Goal: Information Seeking & Learning: Learn about a topic

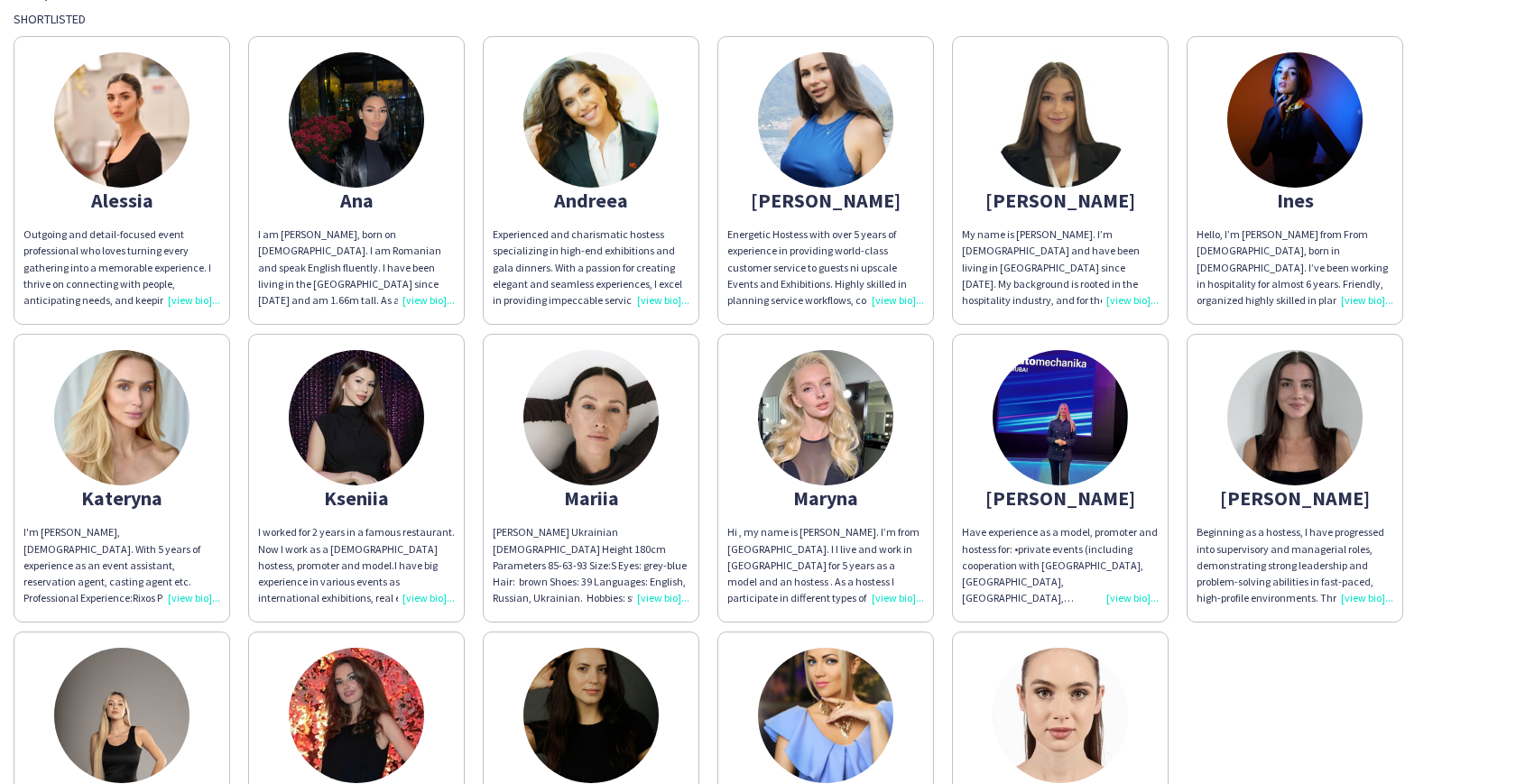
scroll to position [336, 0]
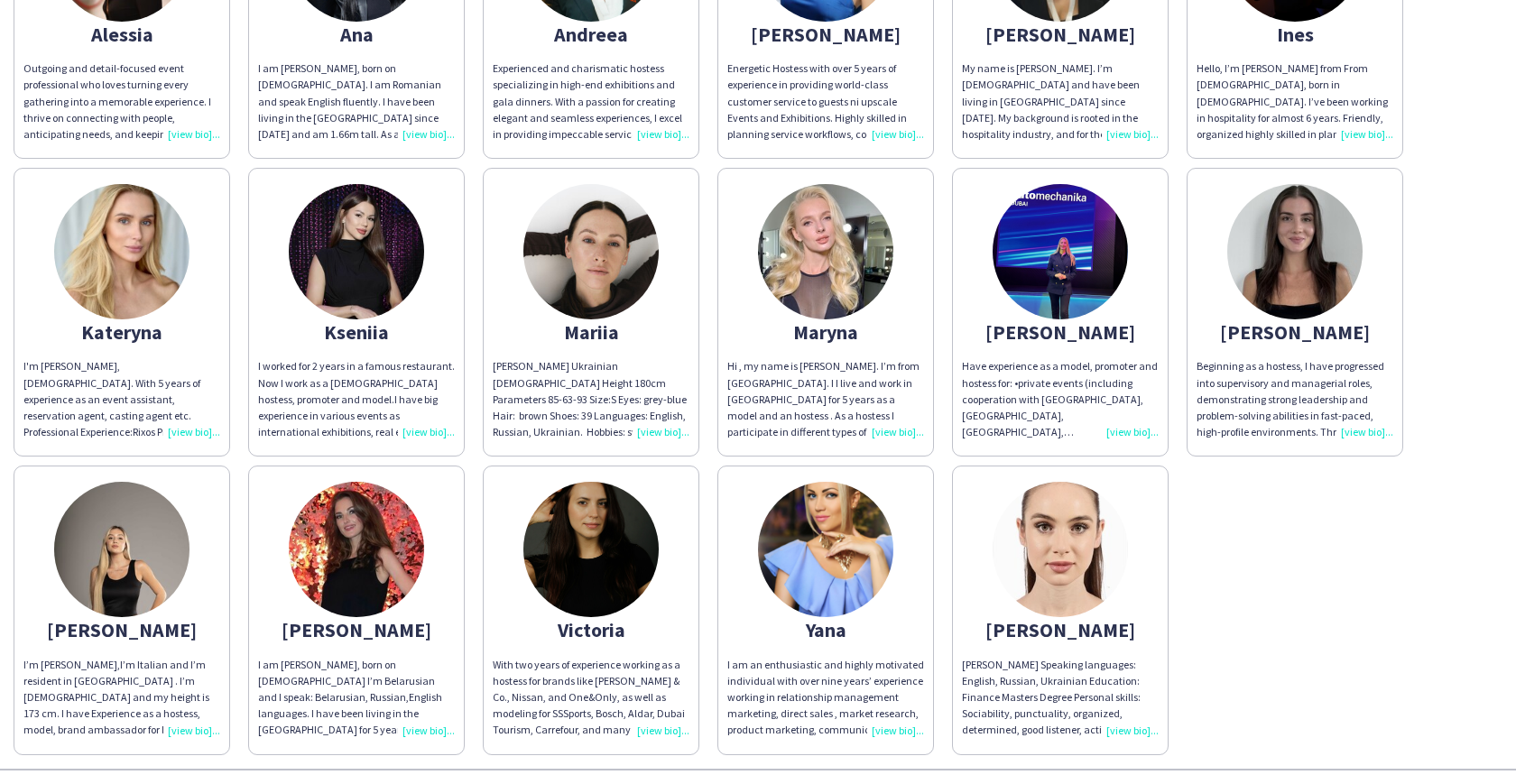
click at [141, 558] on img at bounding box center [122, 549] width 135 height 135
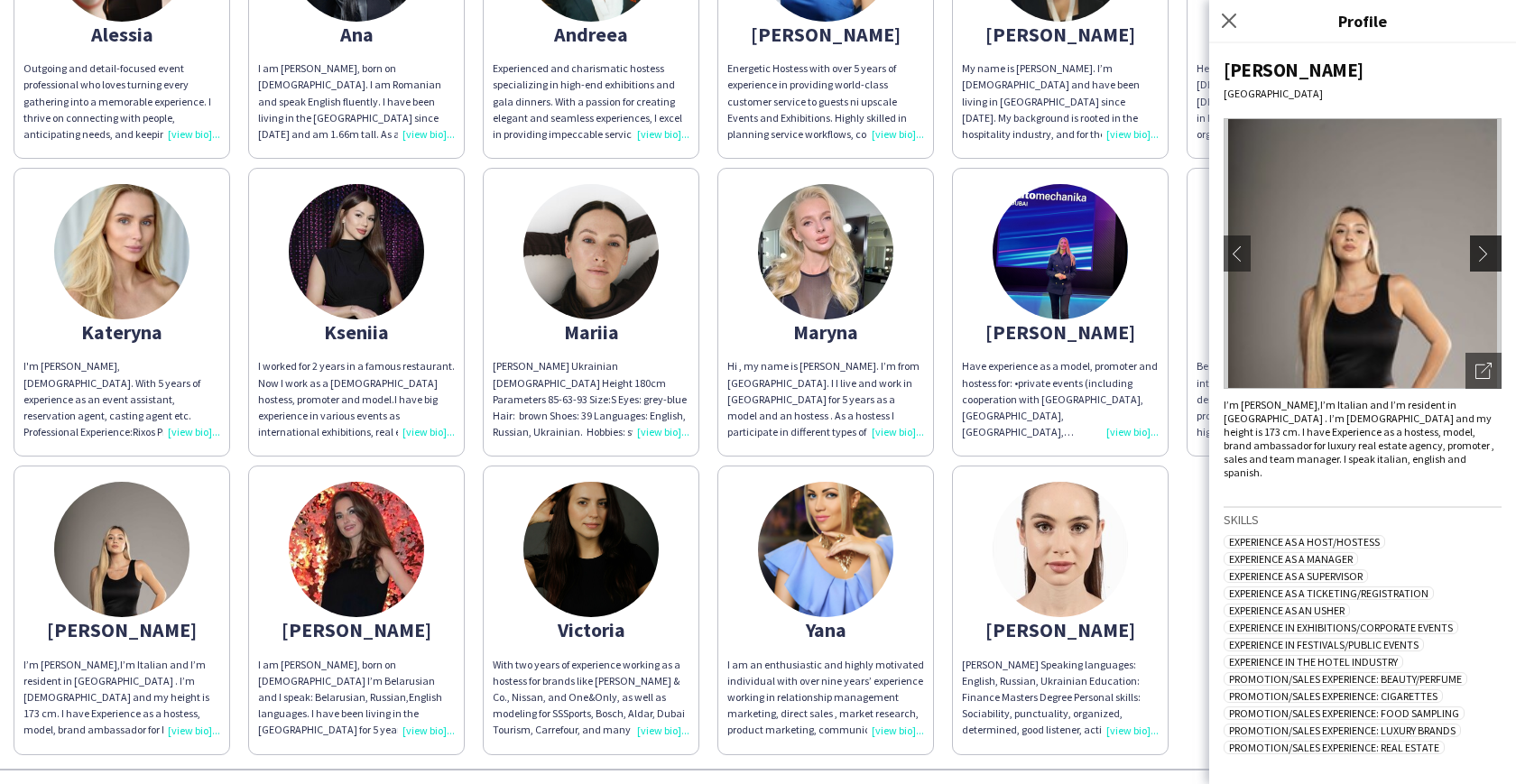
click at [1470, 262] on button "chevron-right" at bounding box center [1488, 253] width 36 height 36
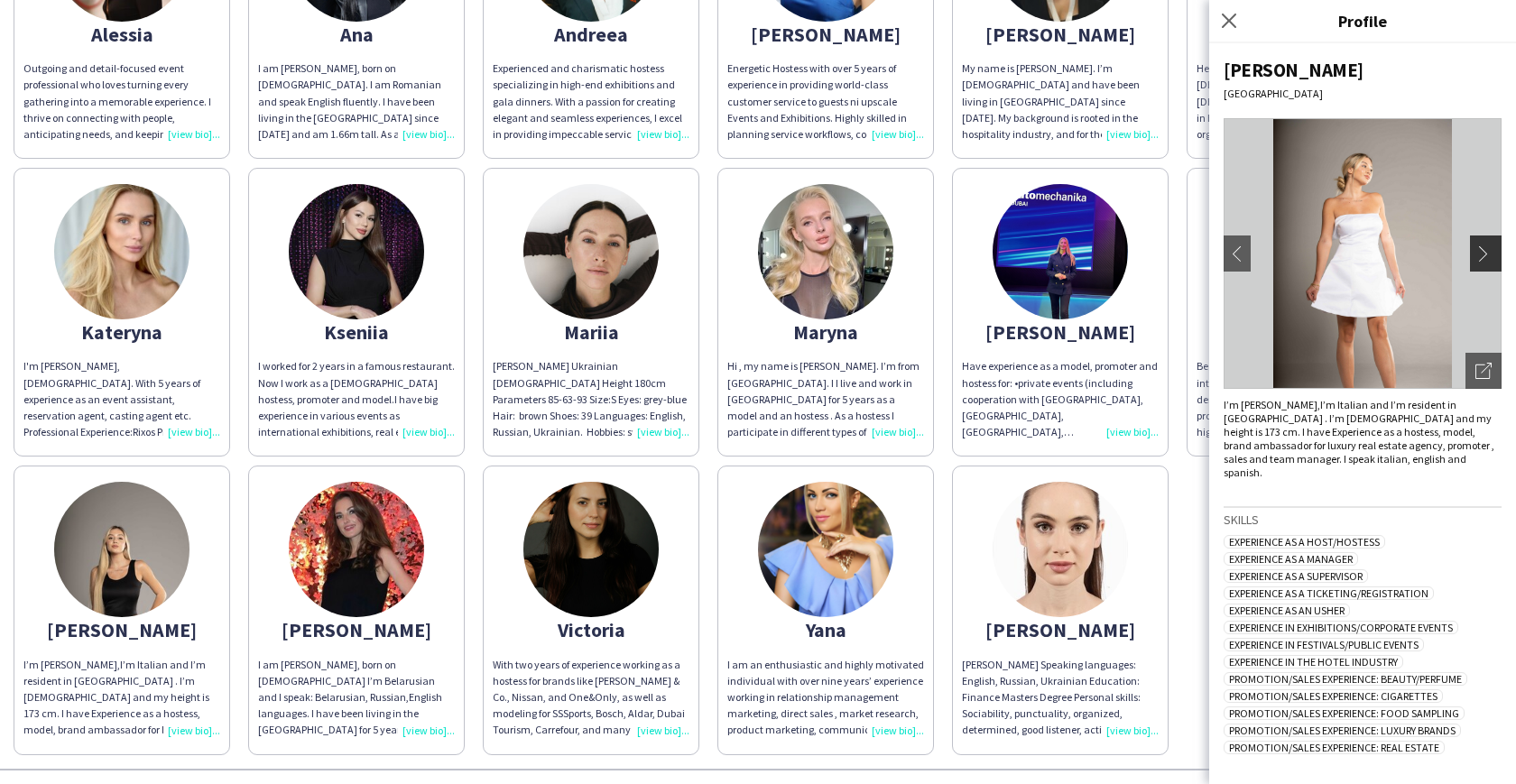
click at [1479, 252] on app-icon "chevron-right" at bounding box center [1489, 253] width 26 height 17
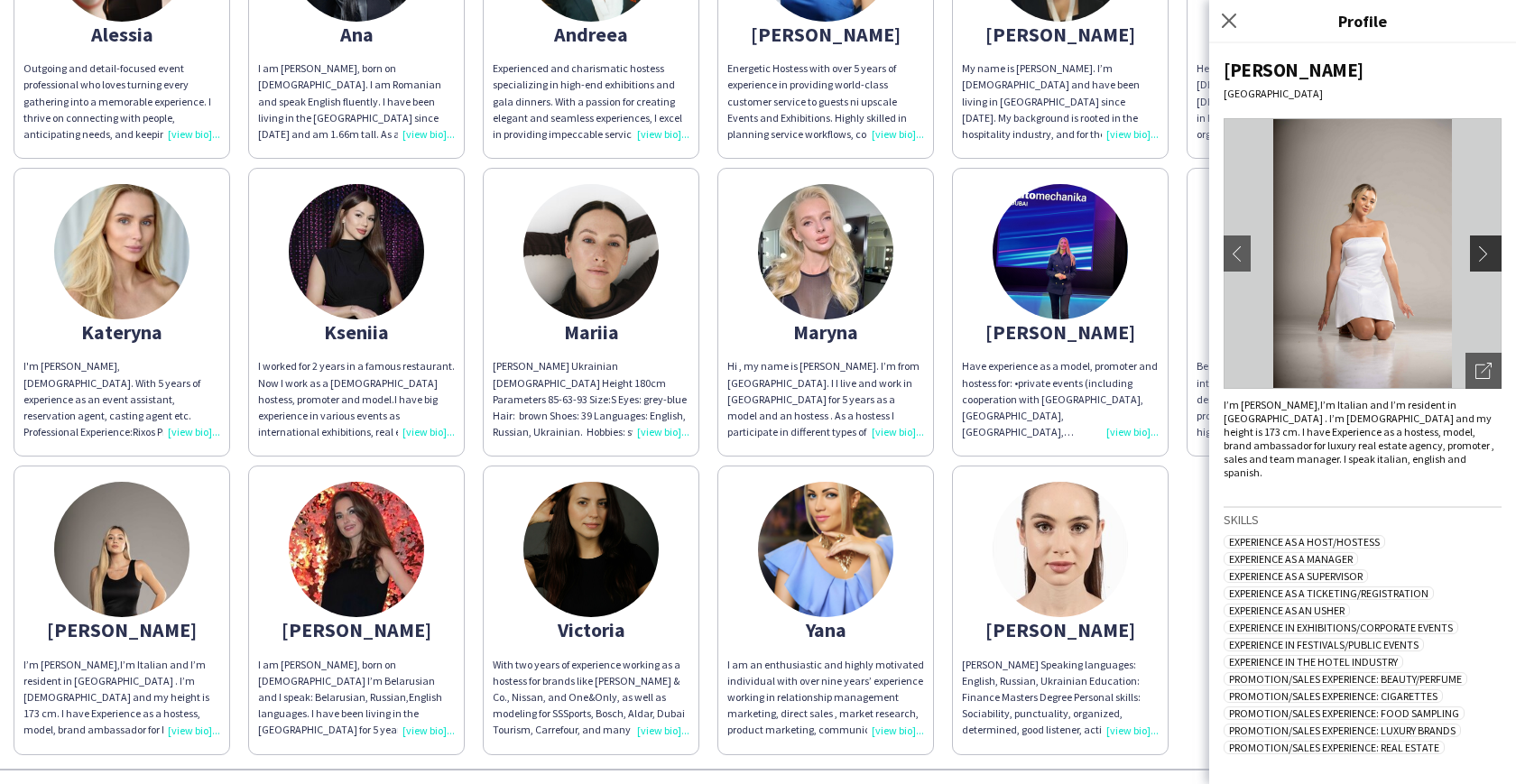
click at [1479, 252] on app-icon "chevron-right" at bounding box center [1489, 253] width 26 height 17
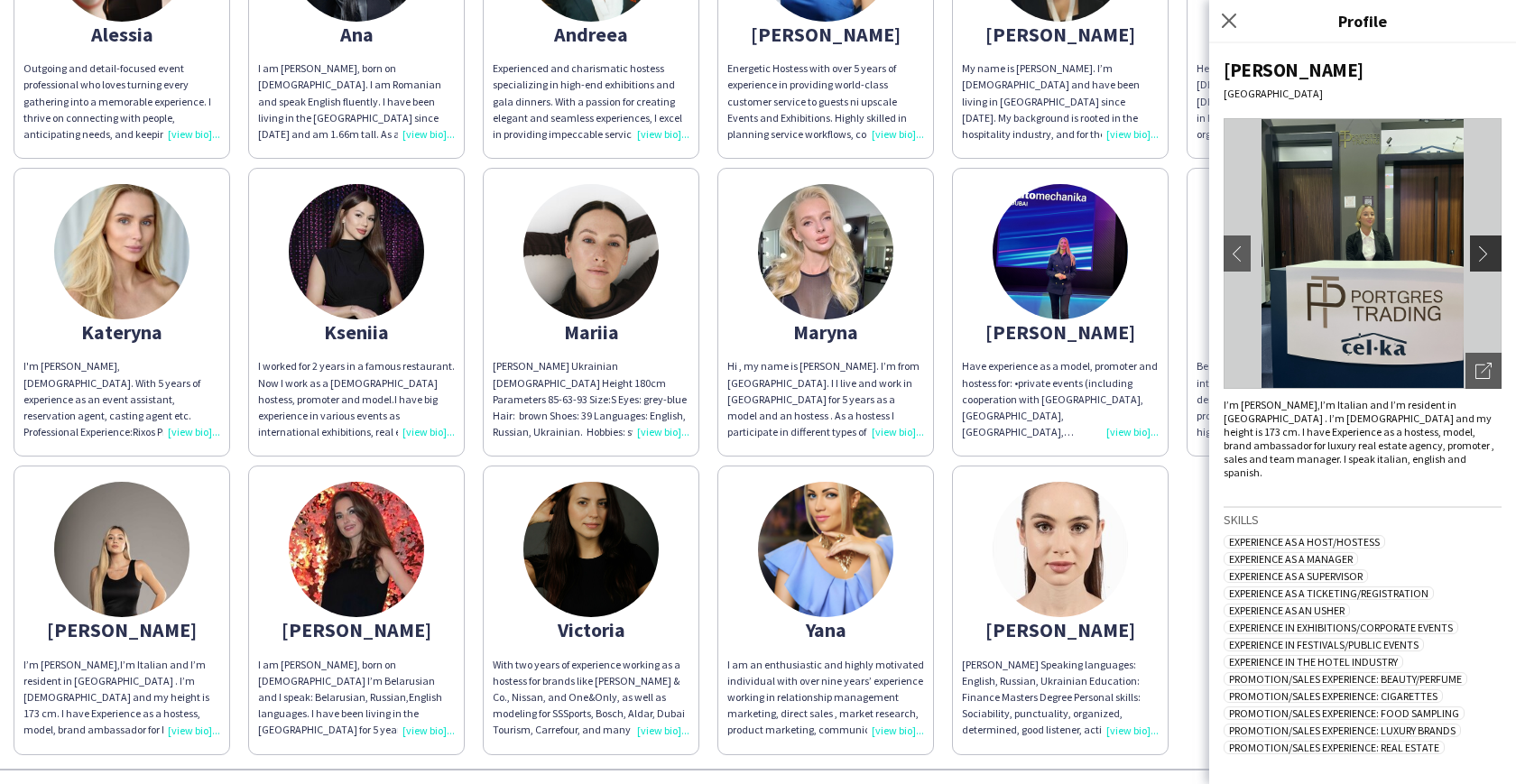
click at [1479, 252] on app-icon "chevron-right" at bounding box center [1489, 253] width 26 height 17
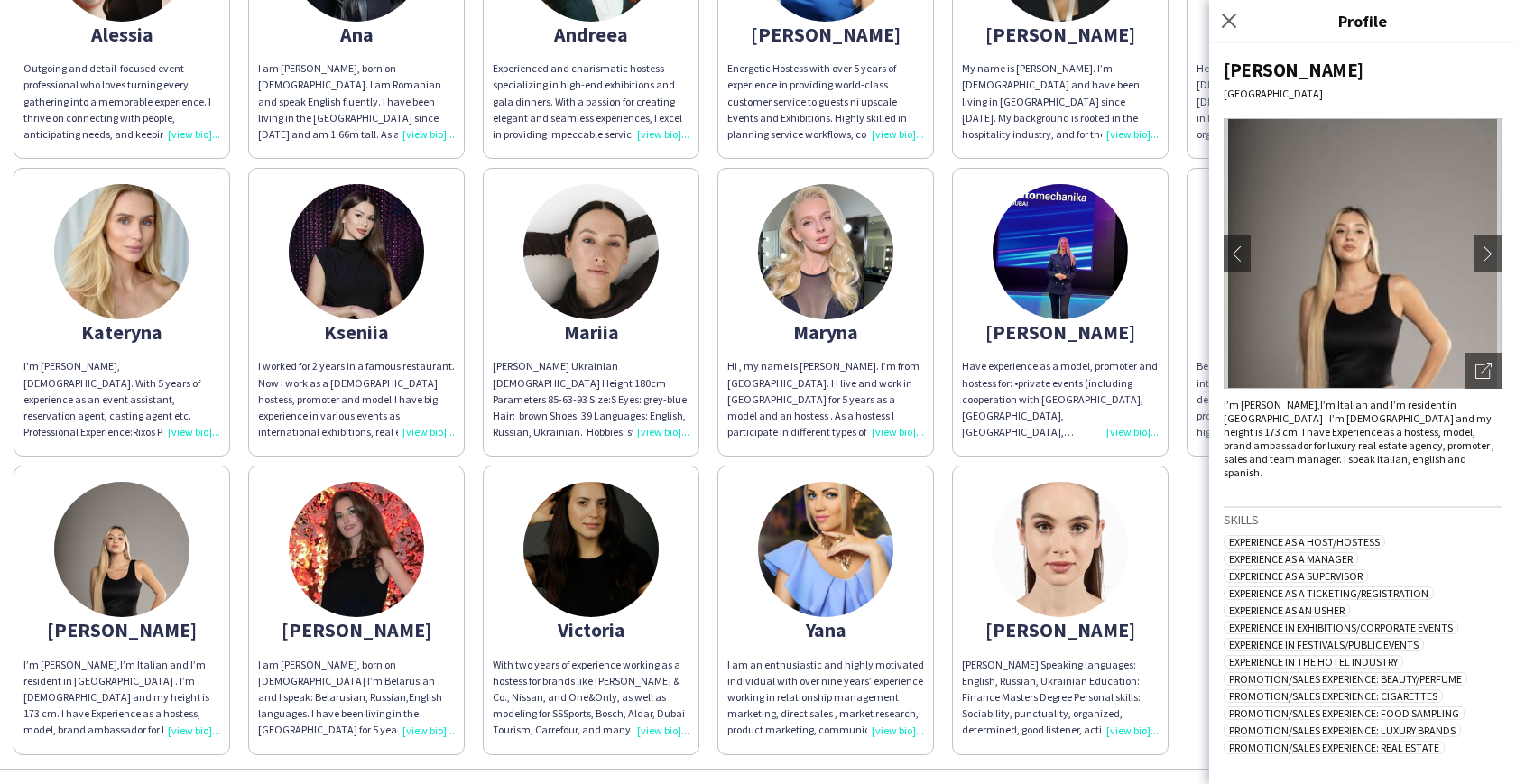
click at [941, 470] on div "Alessia Outgoing and detail-focused event professional who loves turning every …" at bounding box center [758, 308] width 1490 height 895
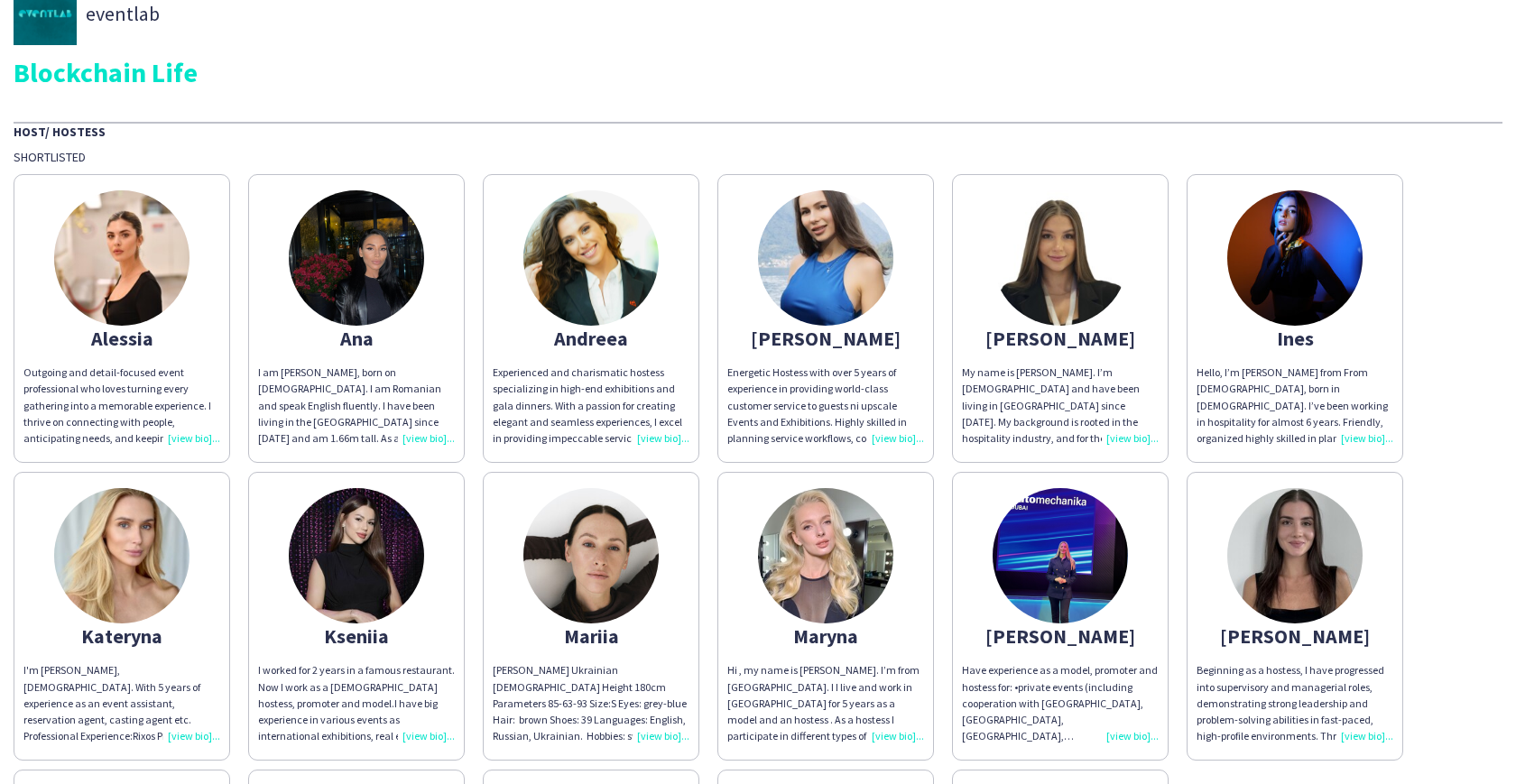
scroll to position [0, 0]
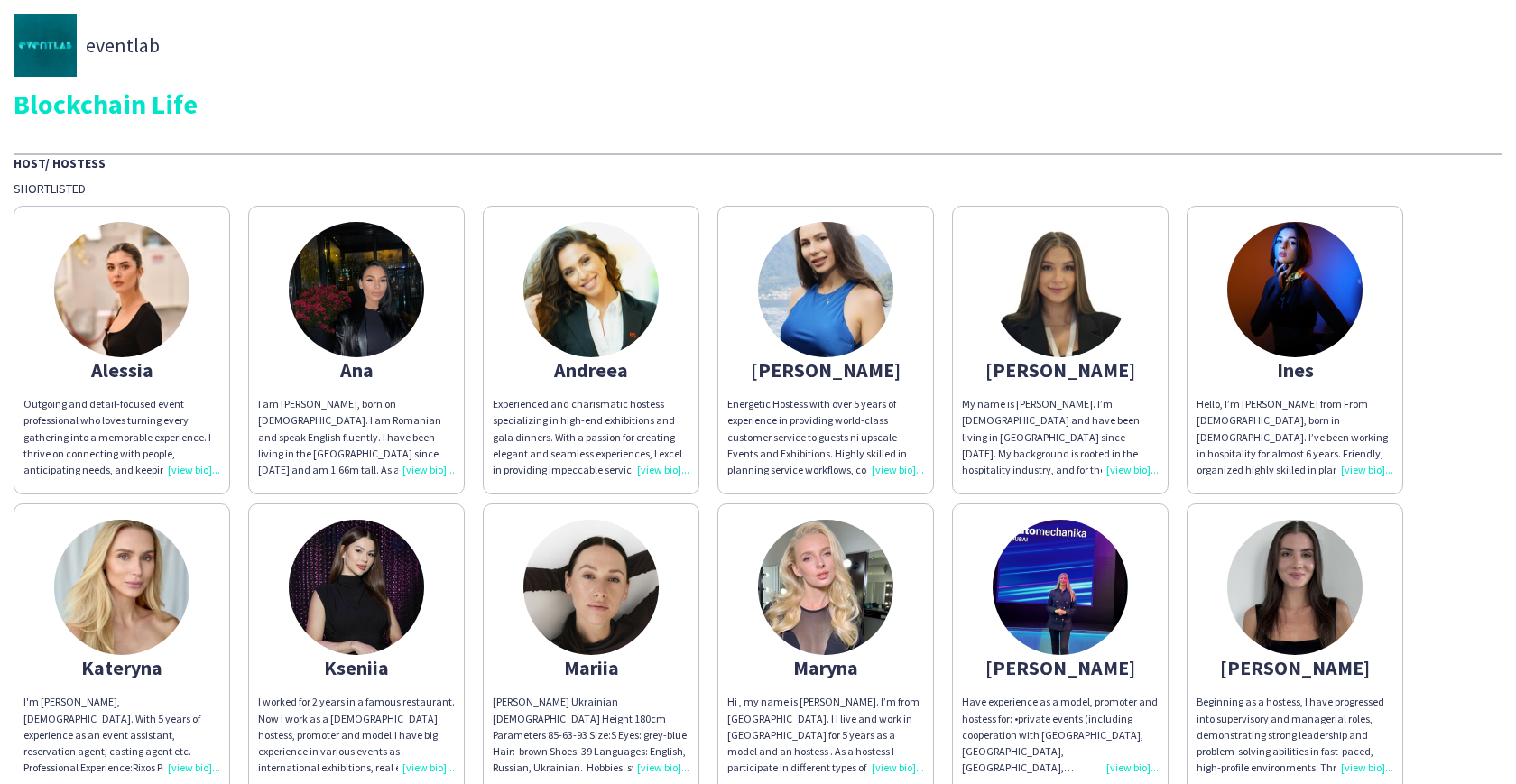
click at [592, 285] on img at bounding box center [592, 289] width 135 height 135
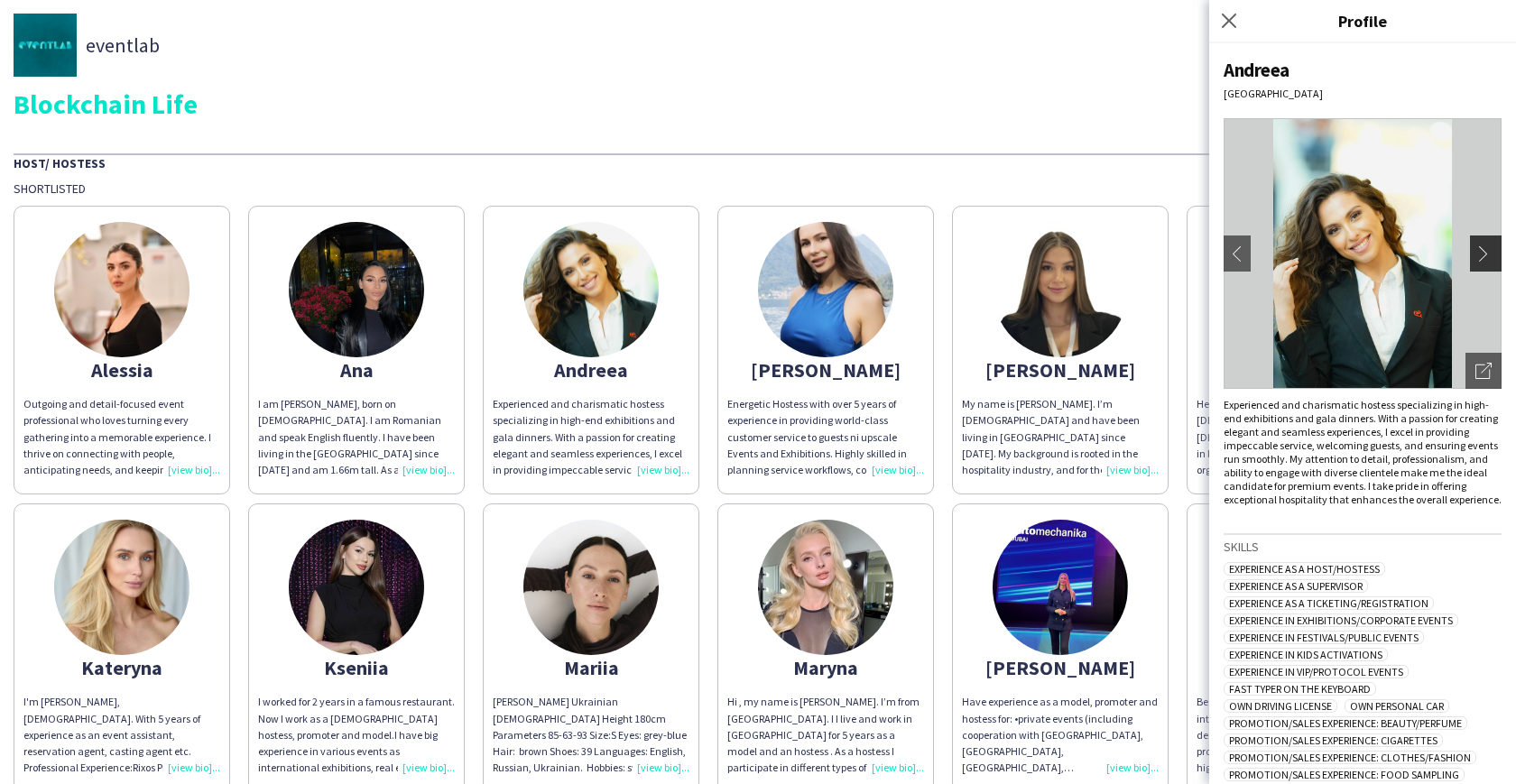
click at [1470, 263] on button "chevron-right" at bounding box center [1488, 253] width 36 height 36
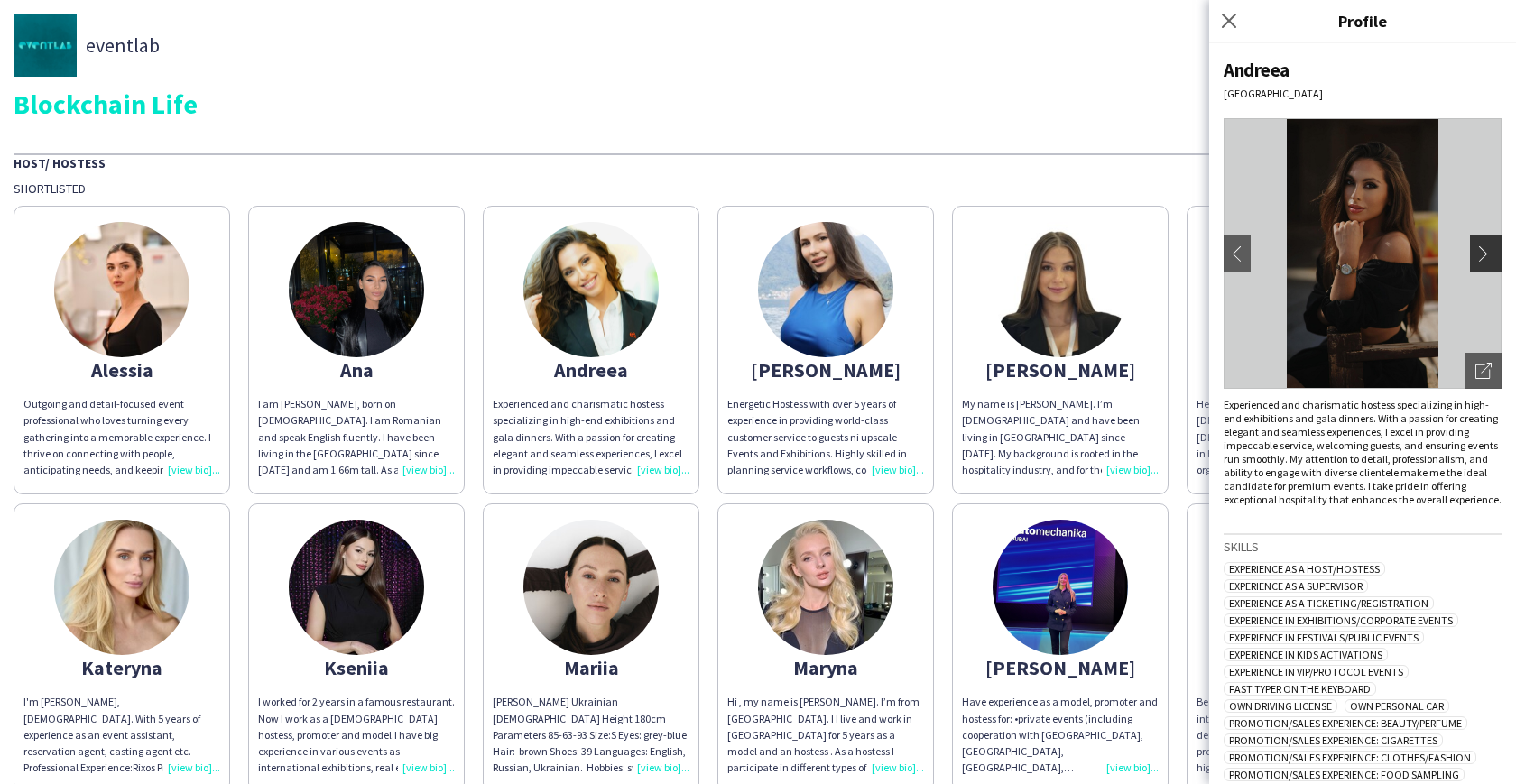
click at [1477, 248] on app-icon "chevron-right" at bounding box center [1489, 253] width 26 height 17
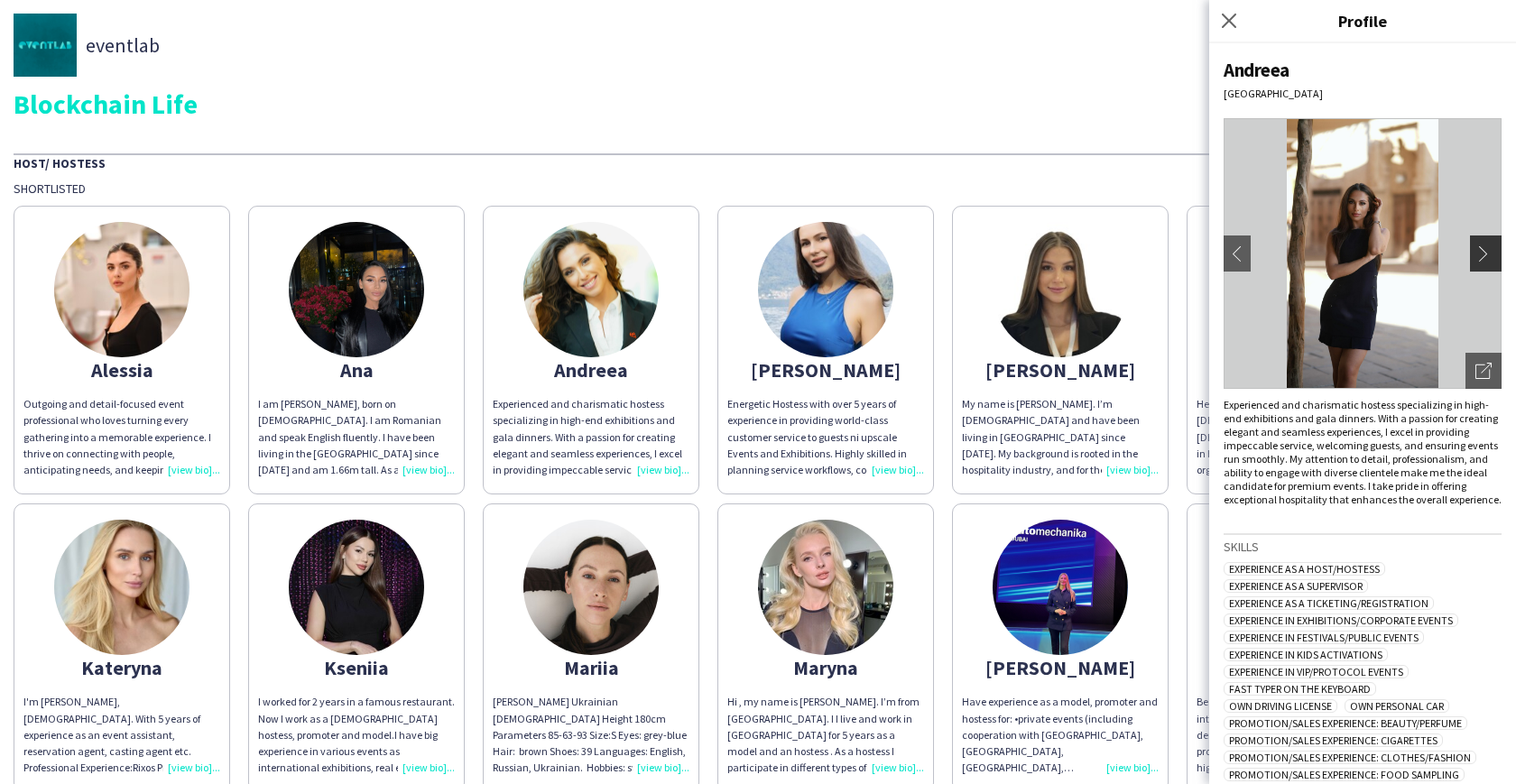
click at [1477, 248] on app-icon "chevron-right" at bounding box center [1489, 253] width 26 height 17
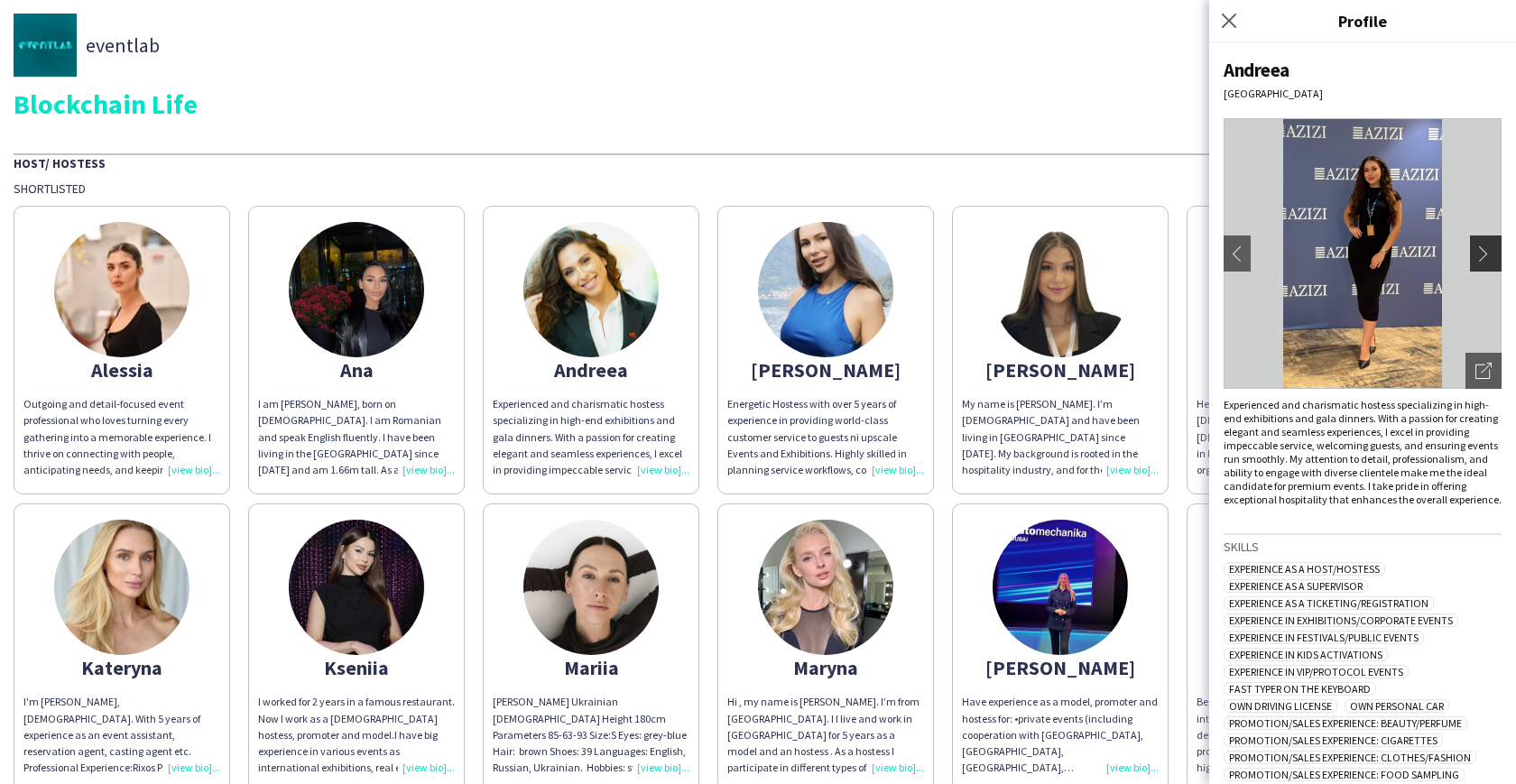
click at [1477, 248] on app-icon "chevron-right" at bounding box center [1489, 253] width 26 height 17
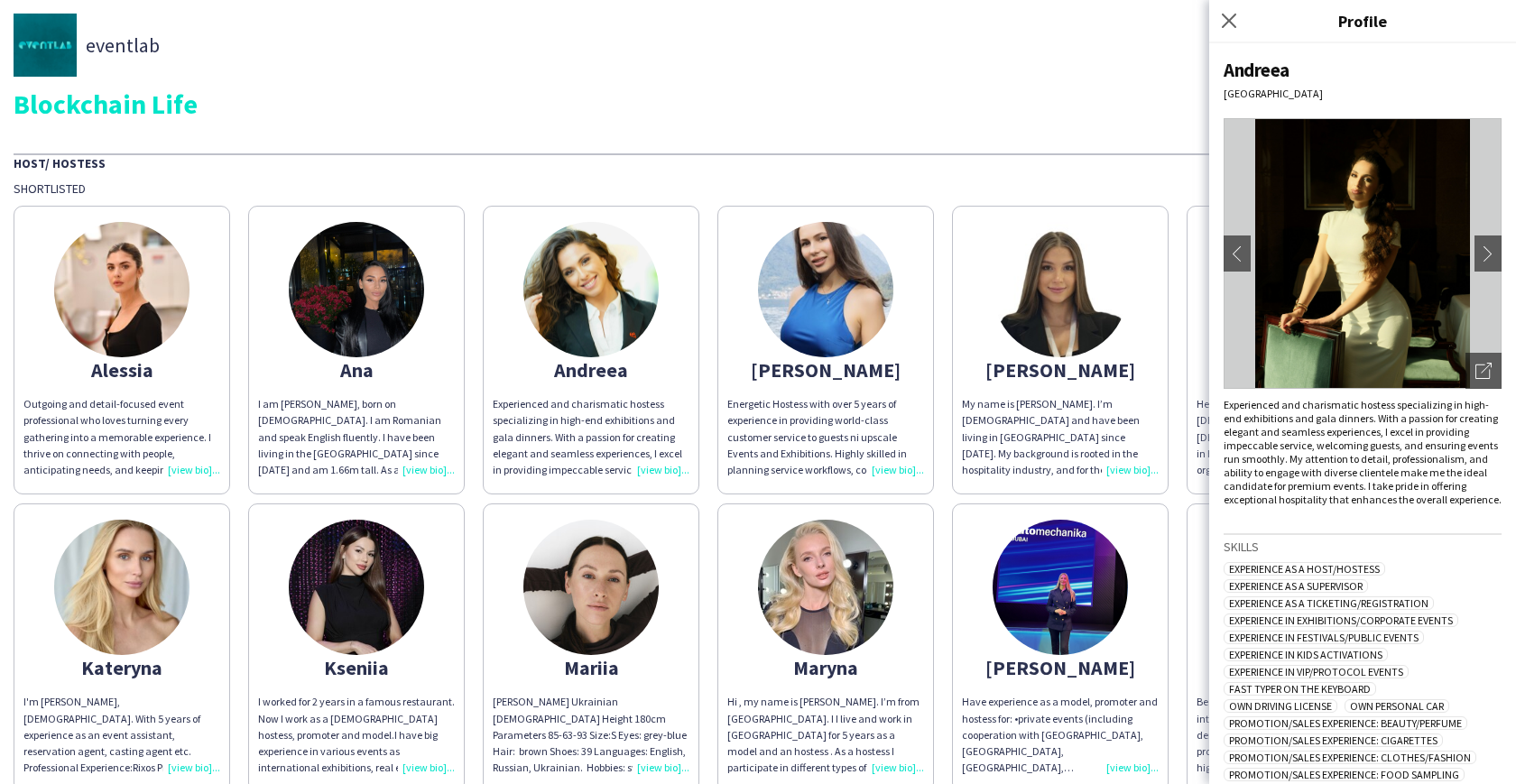
click at [974, 109] on div "Blockchain Life" at bounding box center [758, 104] width 1490 height 27
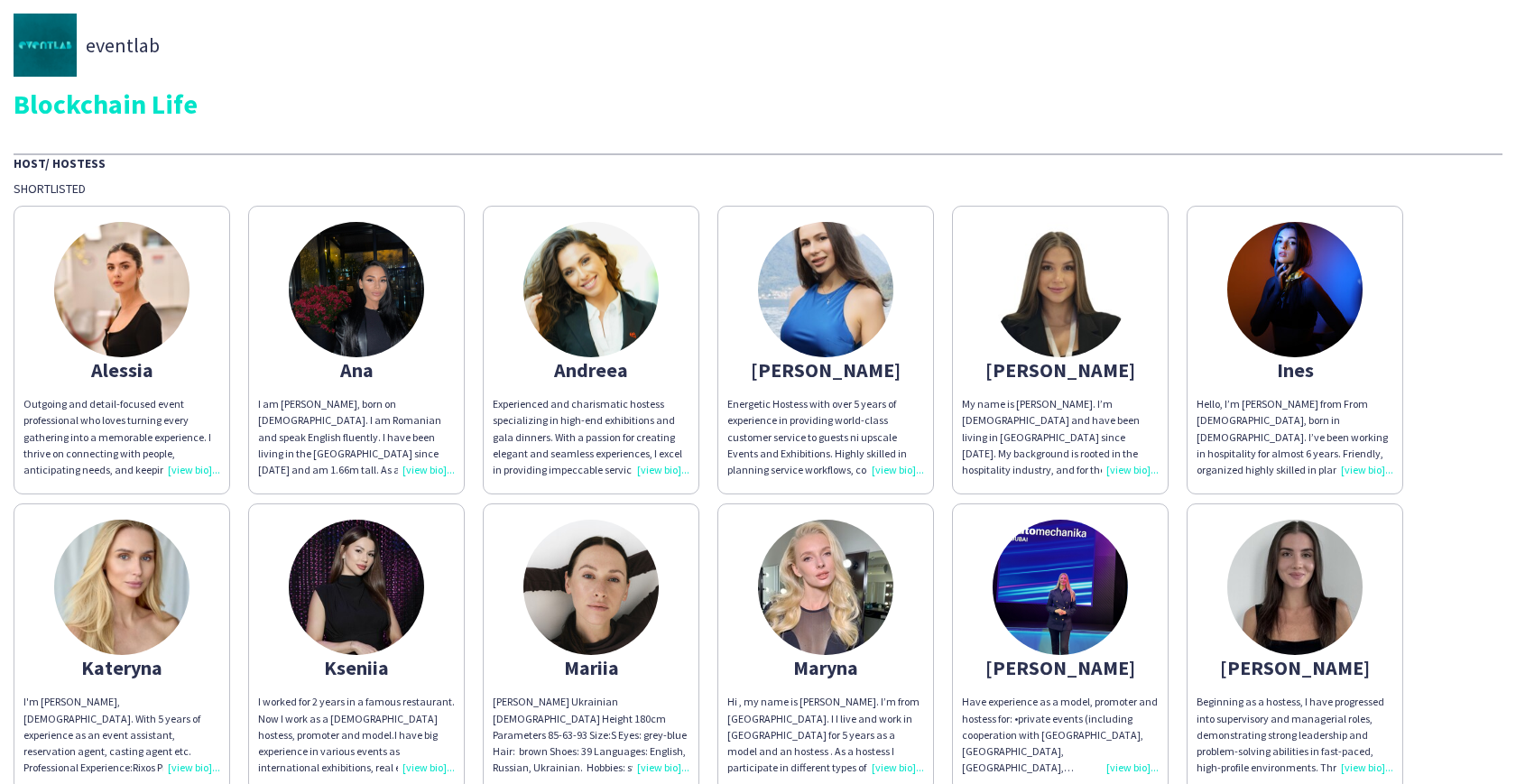
click at [132, 280] on img at bounding box center [122, 289] width 135 height 135
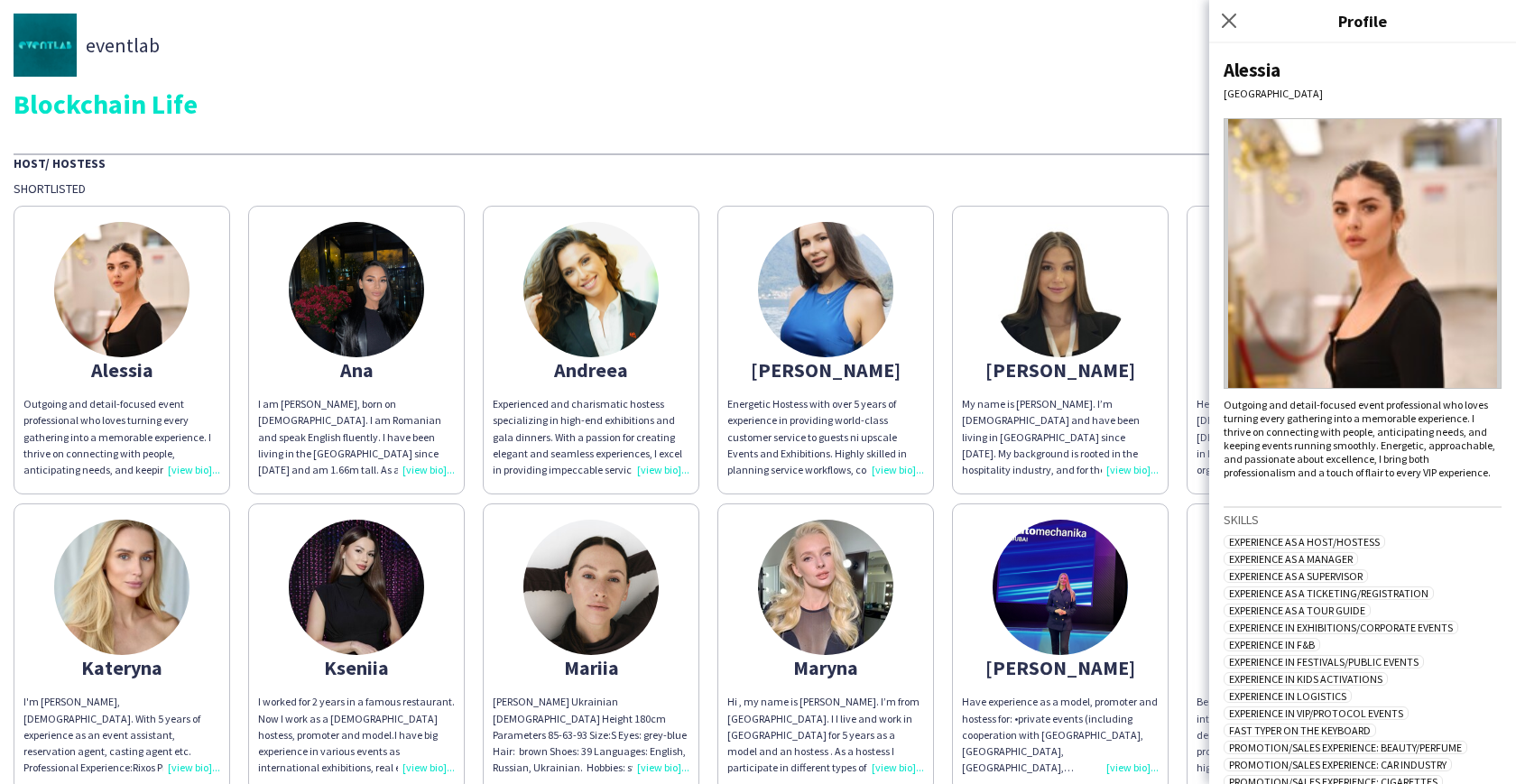
click at [1029, 176] on div "Host/ Hostess Shortlisted Alessia Outgoing and detail-focused event professiona…" at bounding box center [758, 622] width 1490 height 938
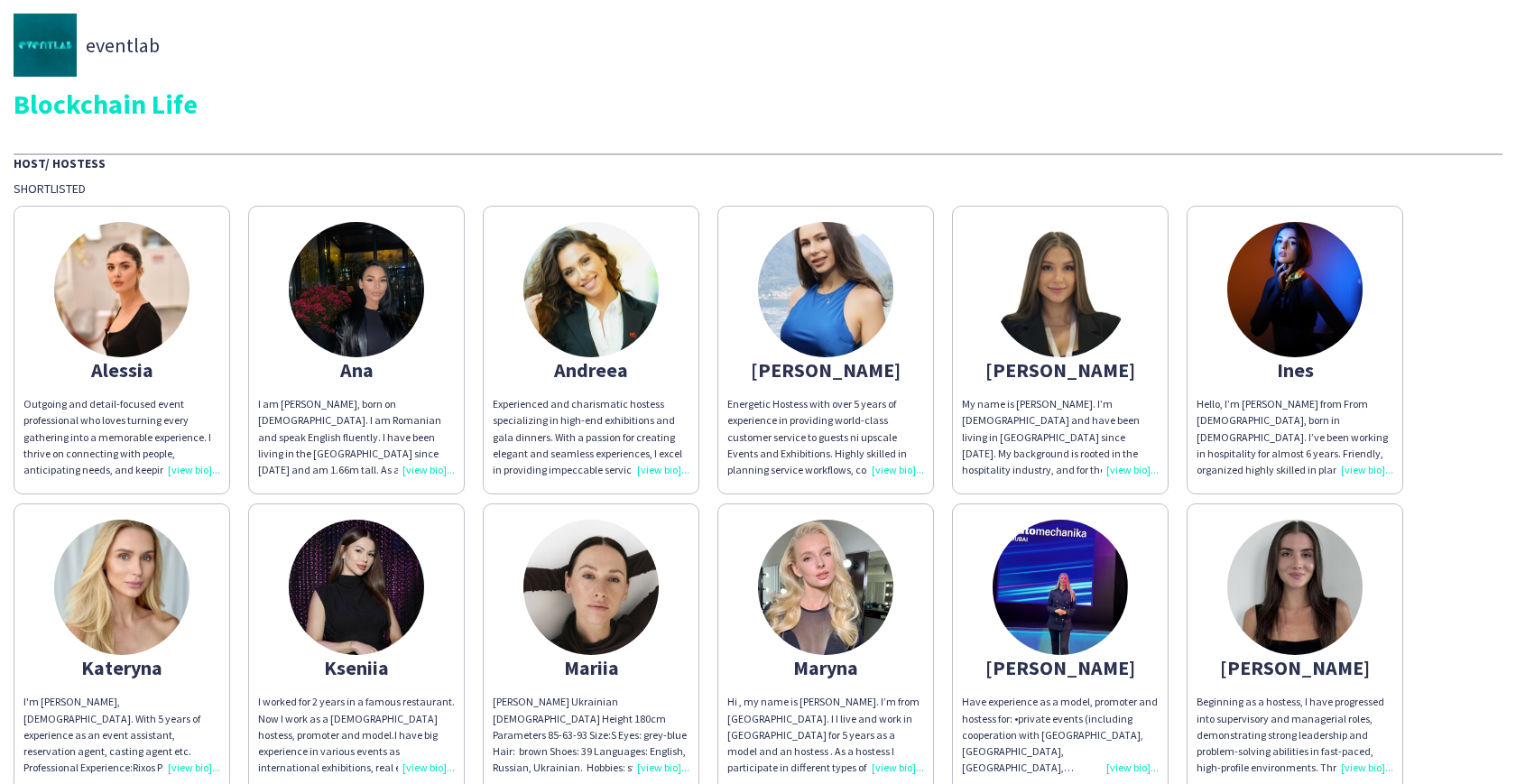
scroll to position [168, 0]
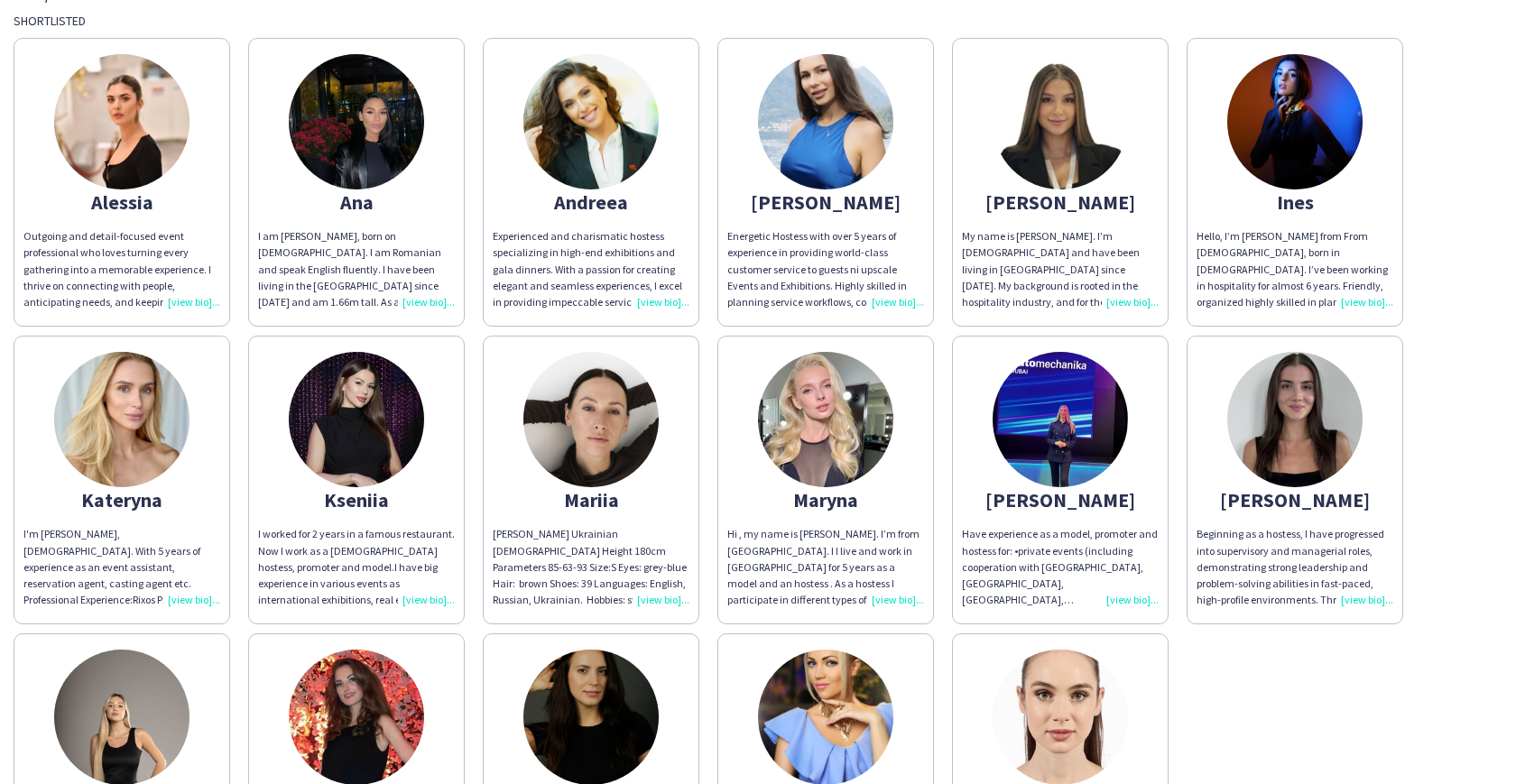
click at [1451, 359] on div "Alessia Outgoing and detail-focused event professional who loves turning every …" at bounding box center [758, 476] width 1490 height 895
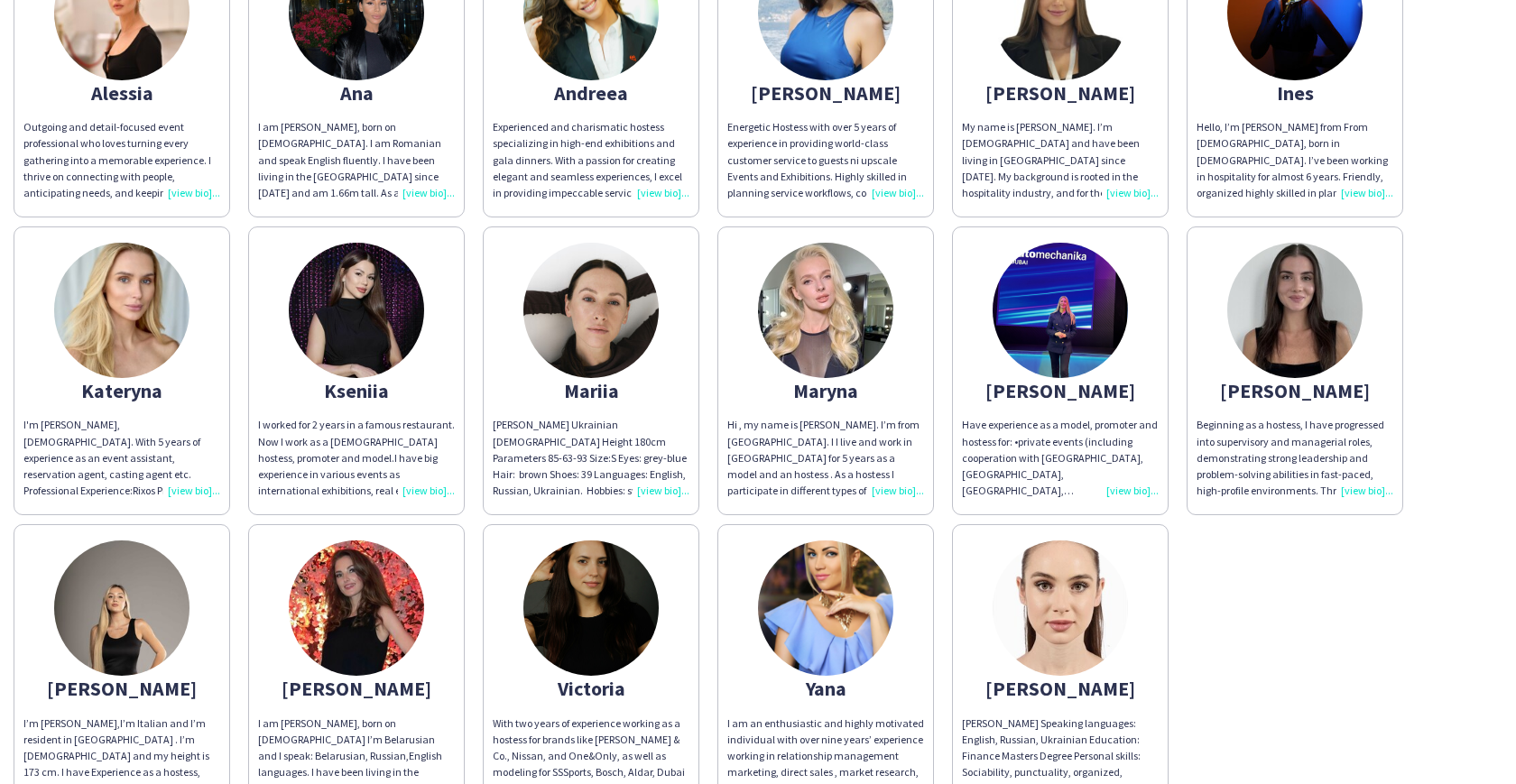
scroll to position [282, 0]
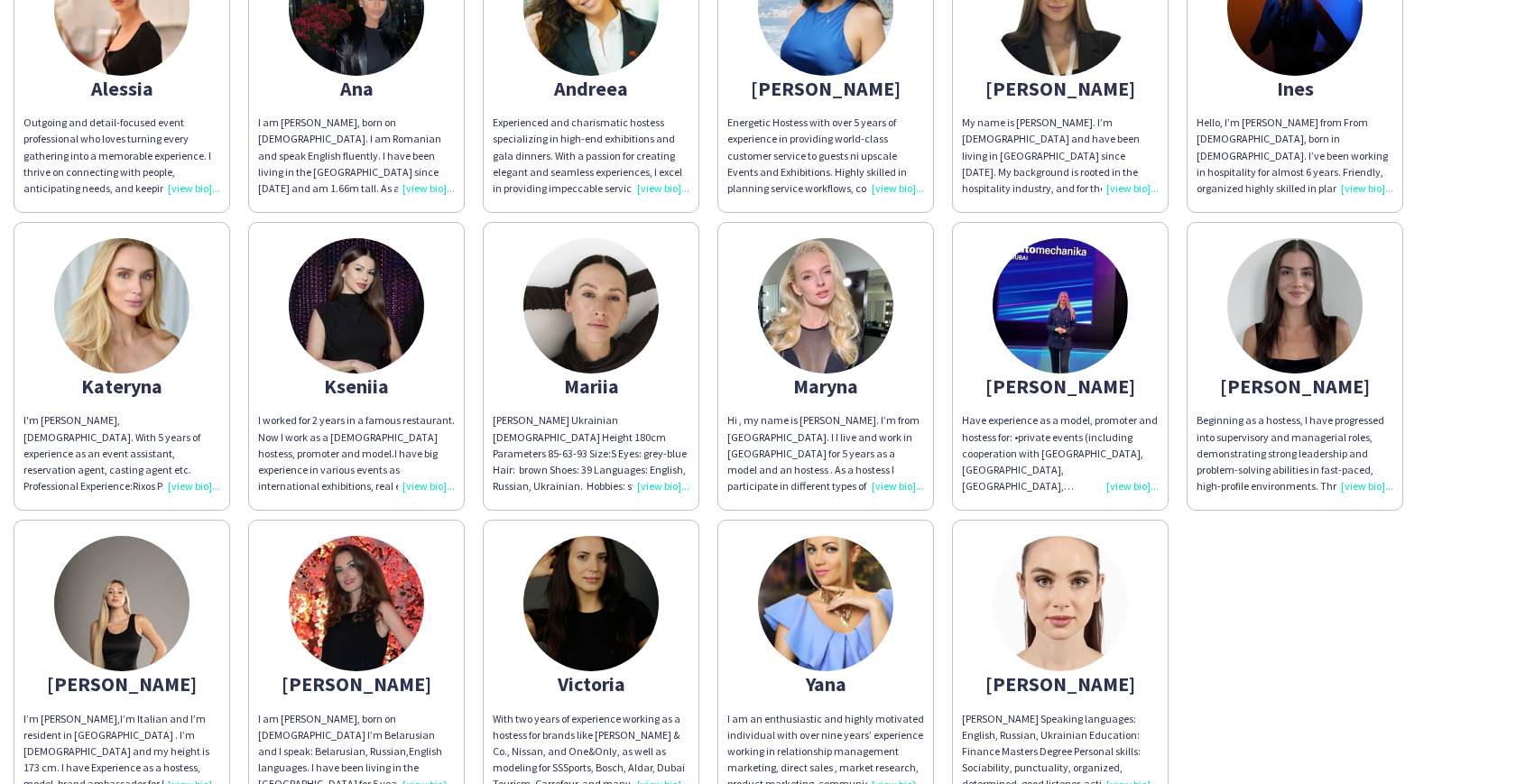
click at [821, 329] on img at bounding box center [826, 306] width 135 height 135
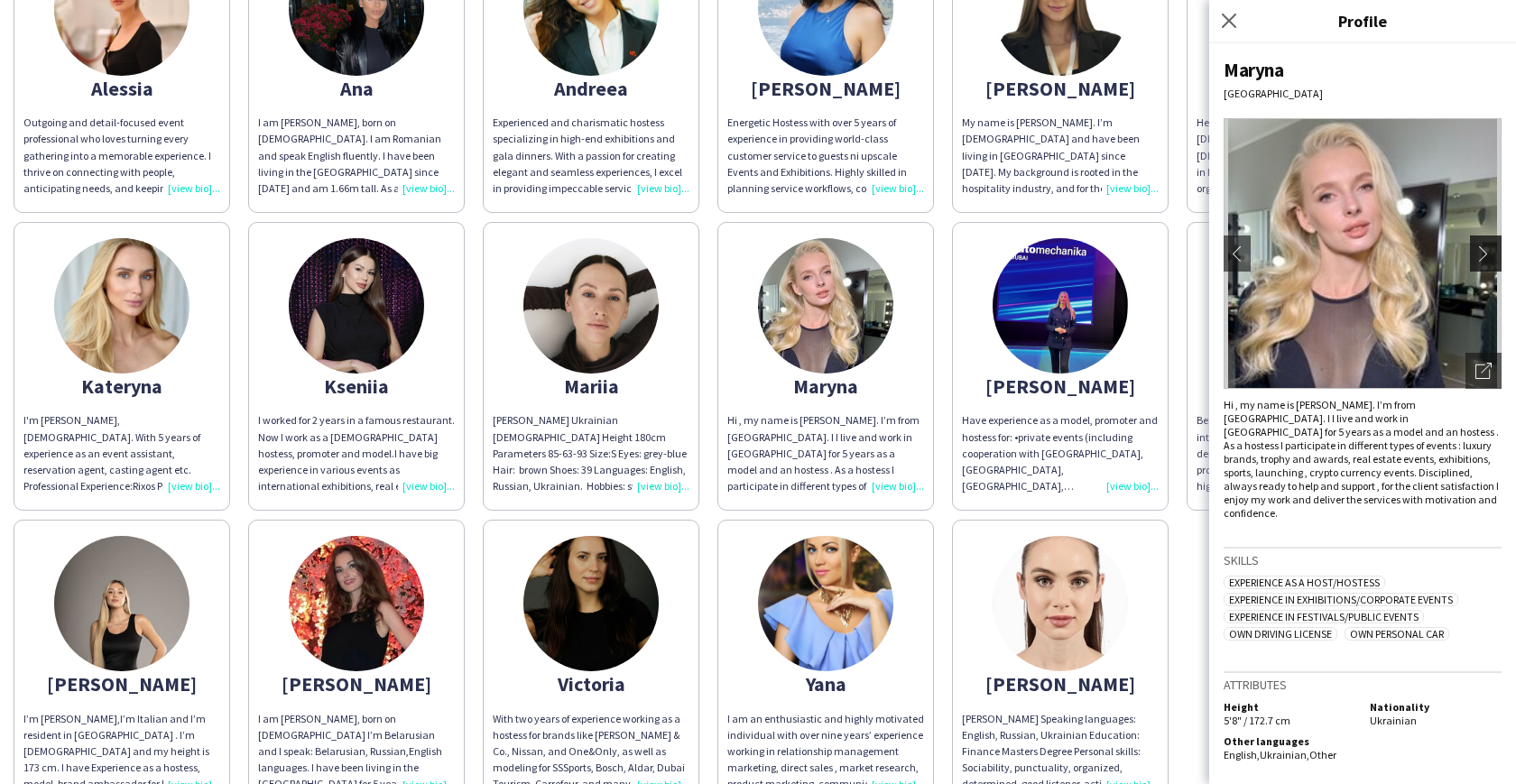
click at [1492, 249] on app-icon "chevron-right" at bounding box center [1489, 253] width 26 height 17
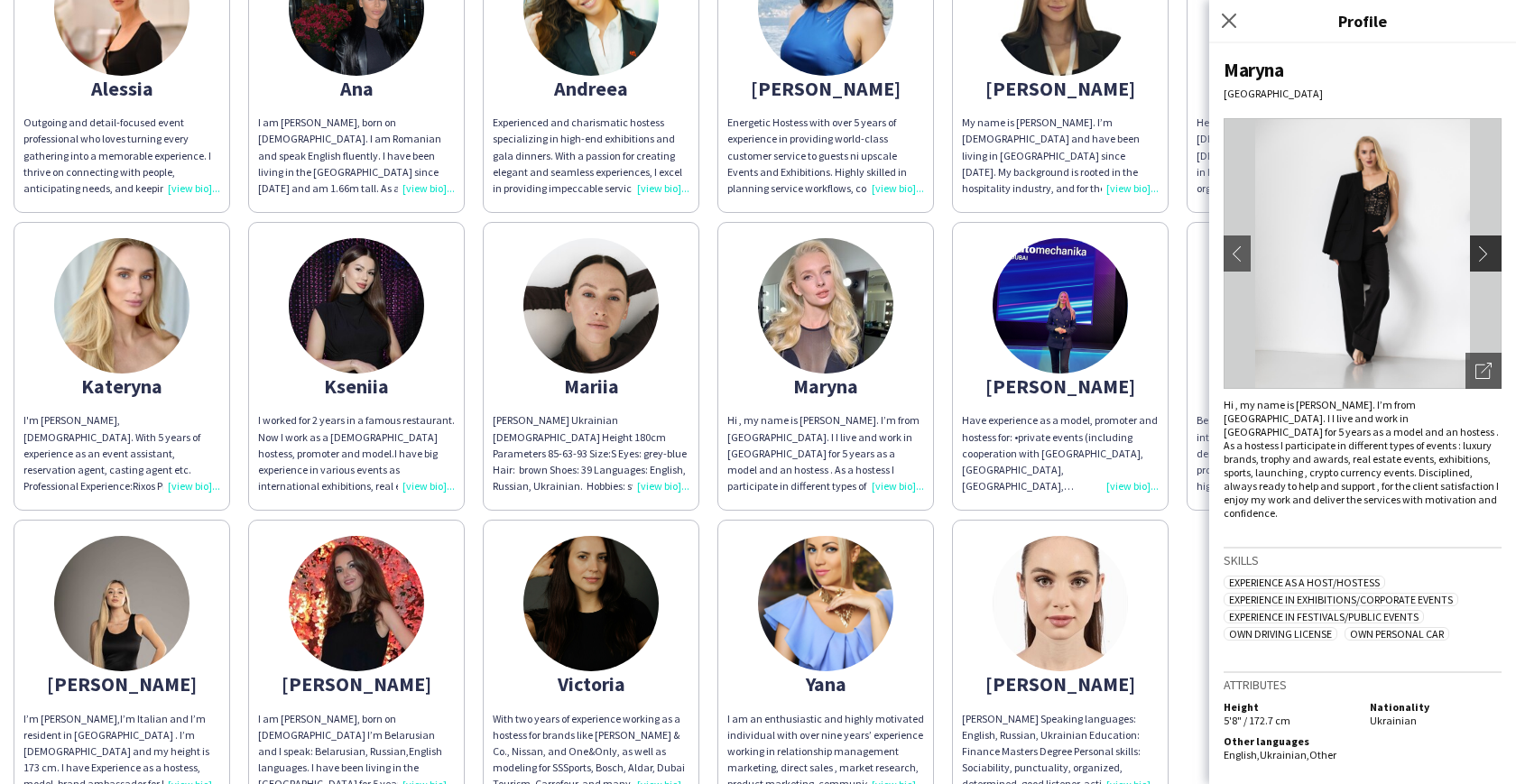
click at [1492, 249] on app-icon "chevron-right" at bounding box center [1489, 253] width 26 height 17
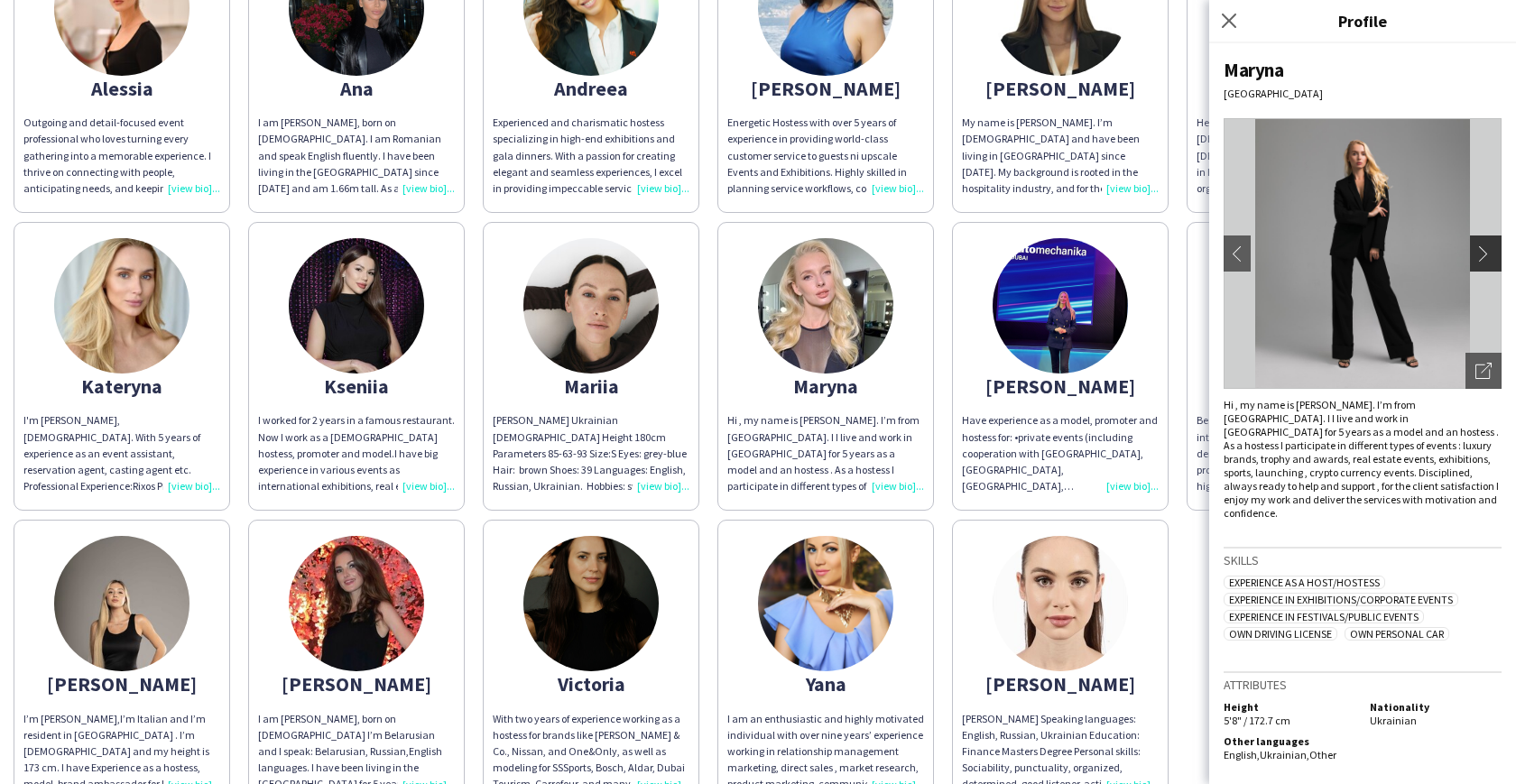
click at [1492, 249] on app-icon "chevron-right" at bounding box center [1489, 253] width 26 height 17
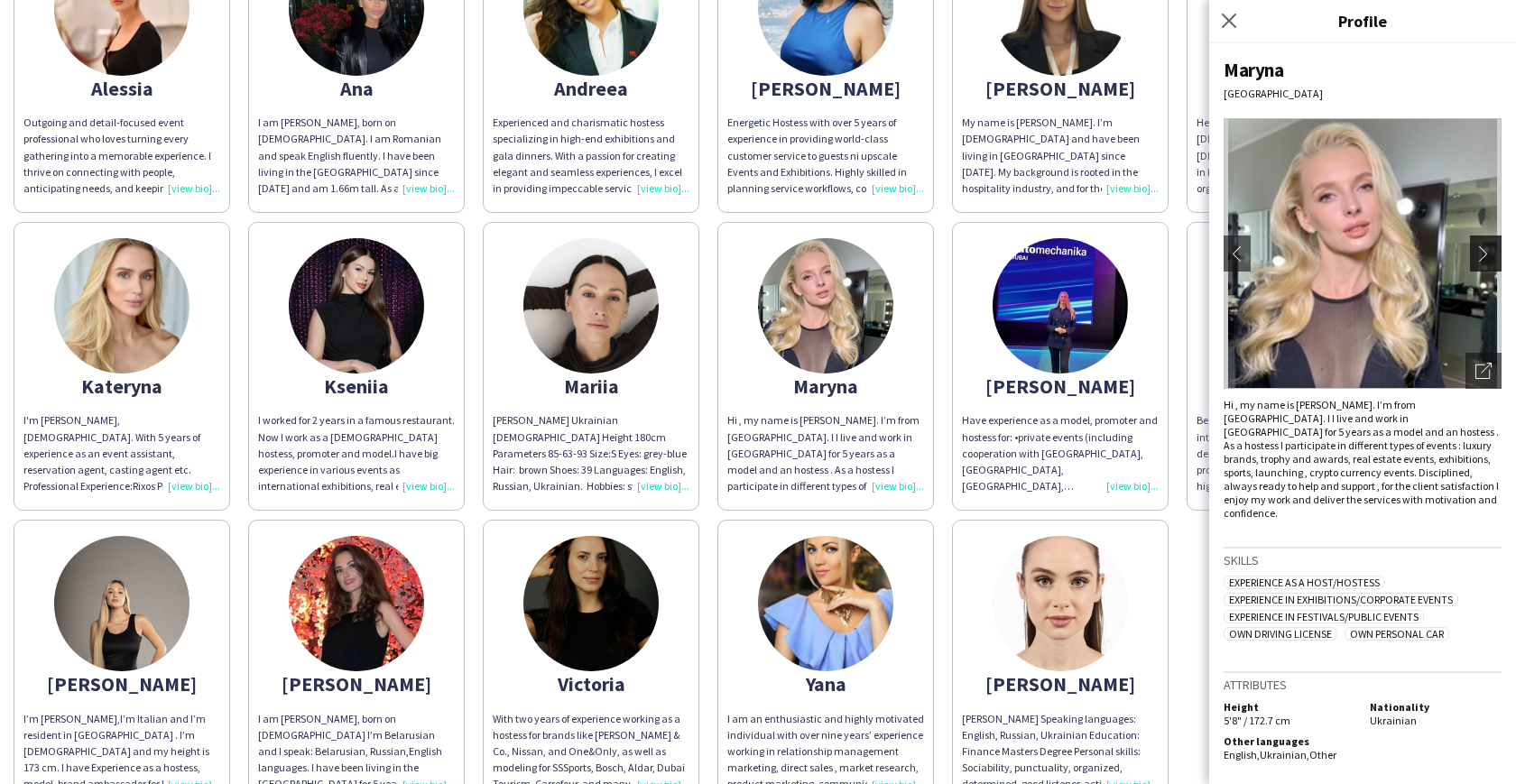
click at [1492, 249] on app-icon "chevron-right" at bounding box center [1489, 253] width 26 height 17
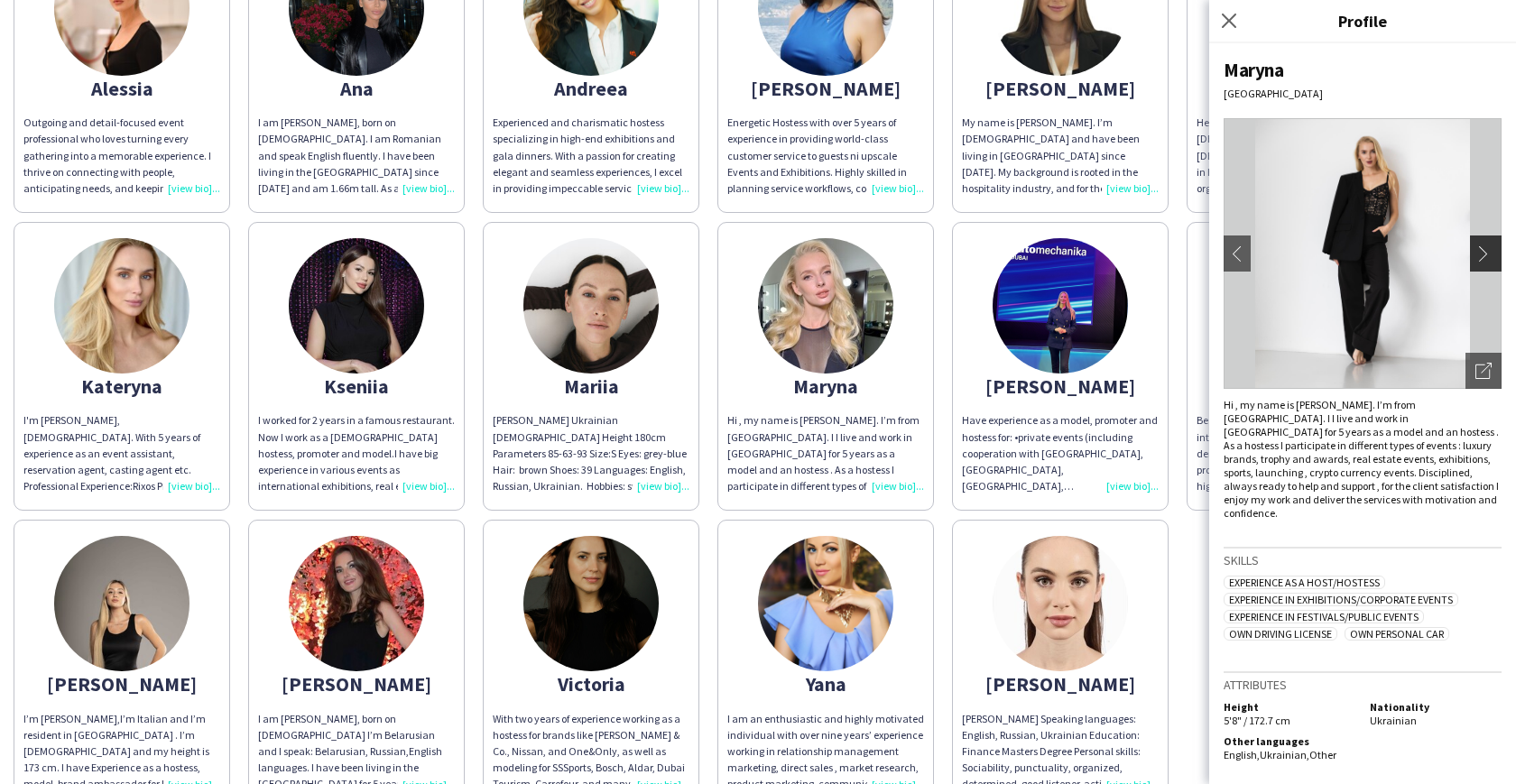
click at [1492, 249] on app-icon "chevron-right" at bounding box center [1489, 253] width 26 height 17
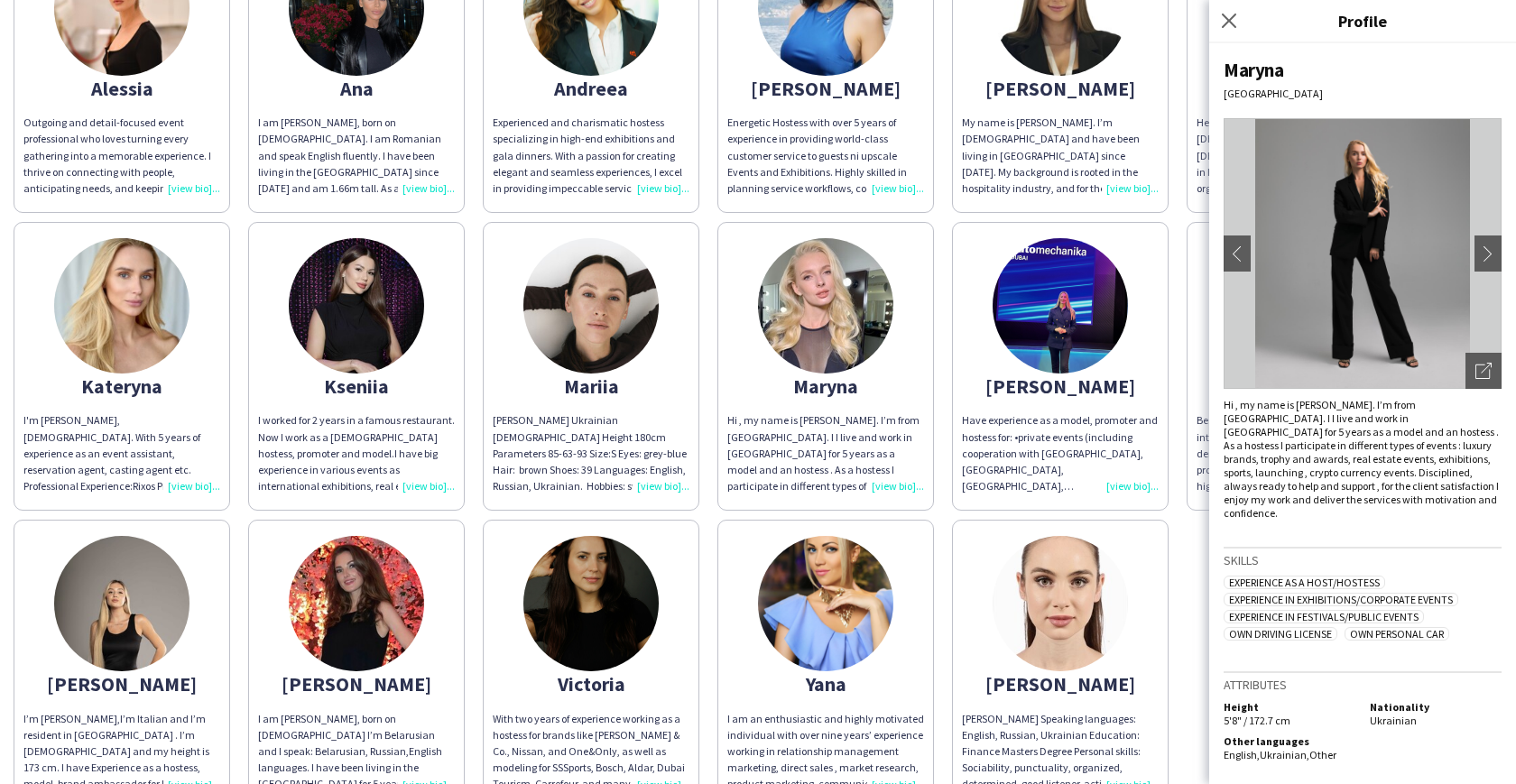
click at [1176, 232] on div "Alessia Outgoing and detail-focused event professional who loves turning every …" at bounding box center [758, 363] width 1490 height 895
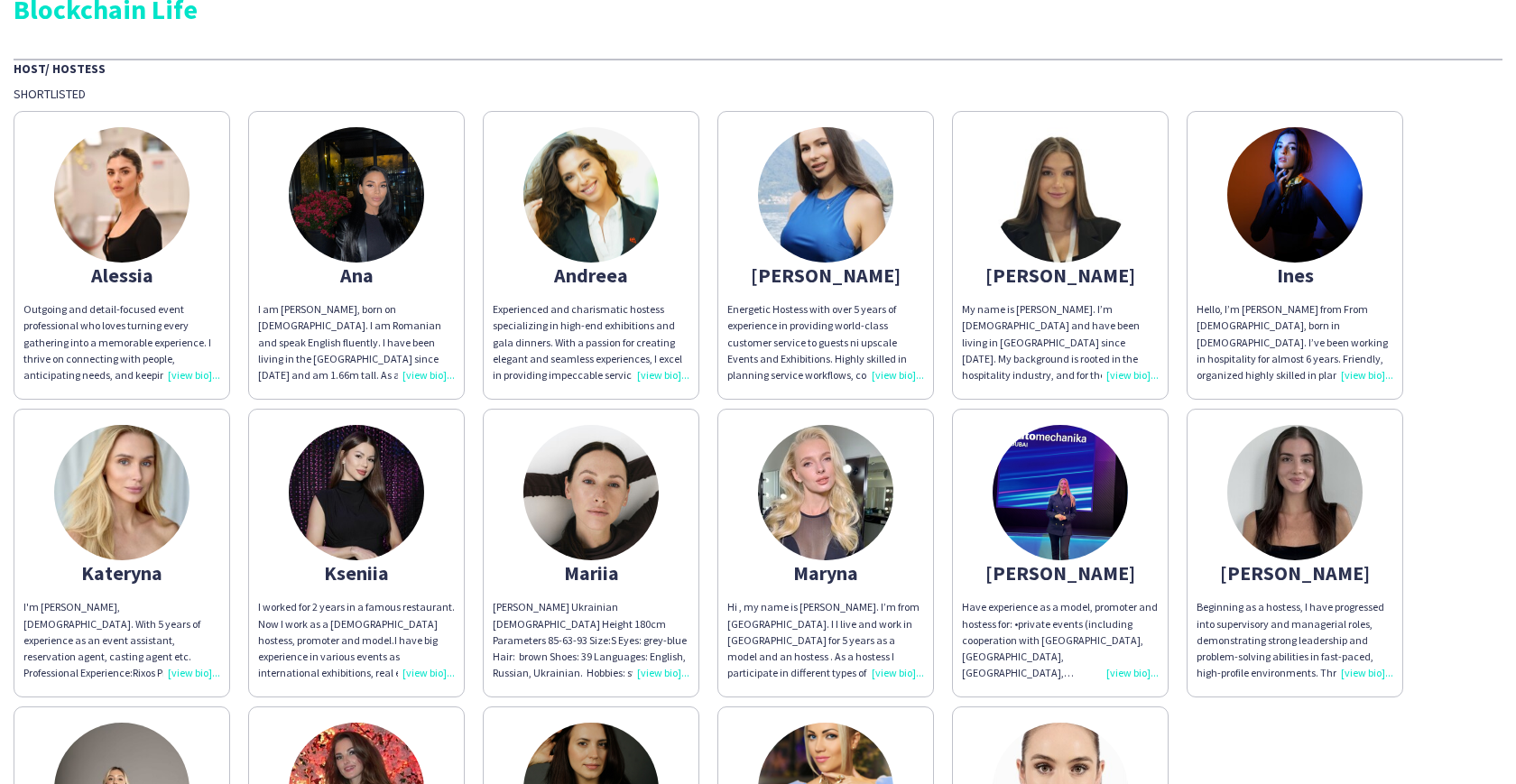
scroll to position [0, 0]
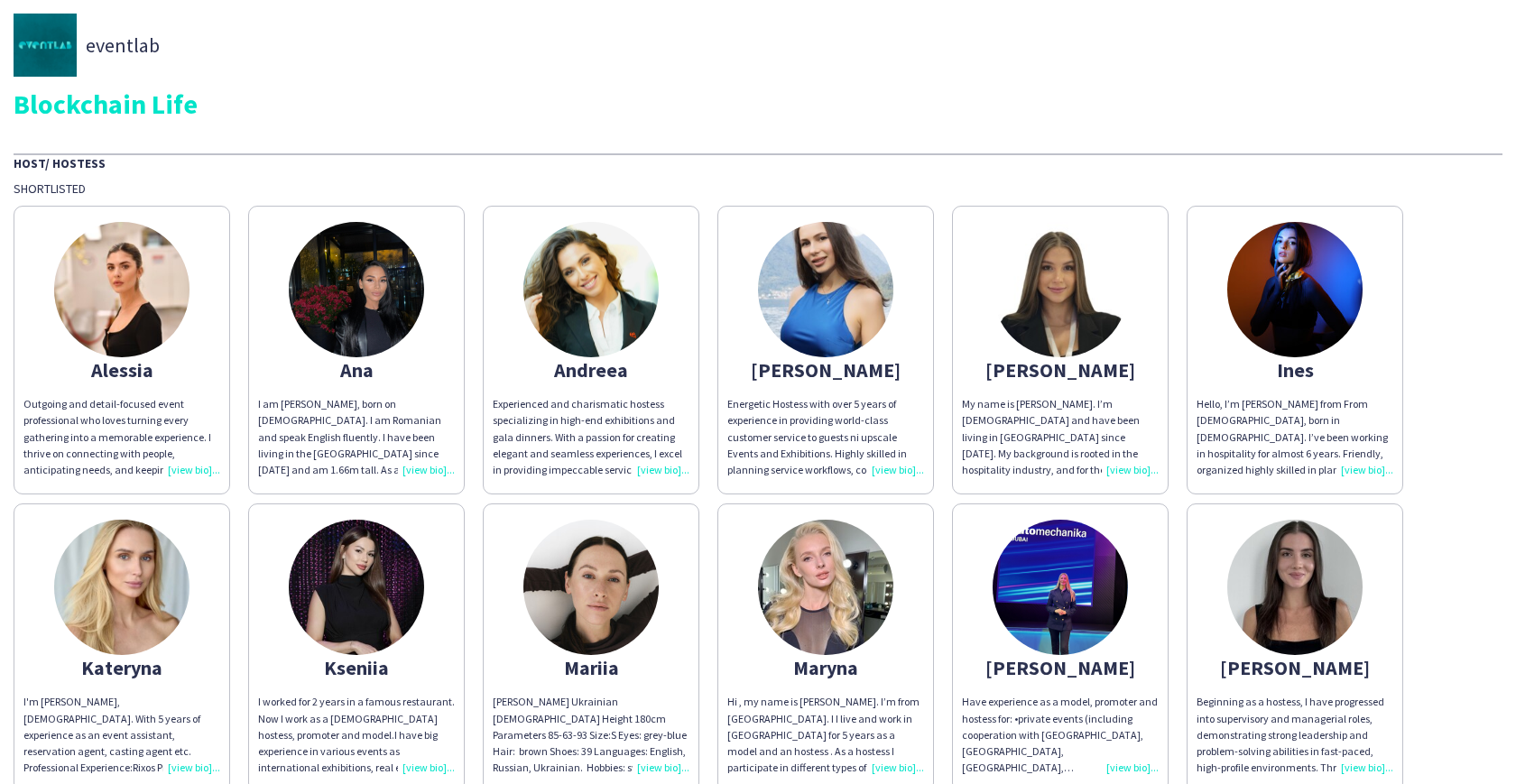
click at [818, 302] on img at bounding box center [826, 289] width 135 height 135
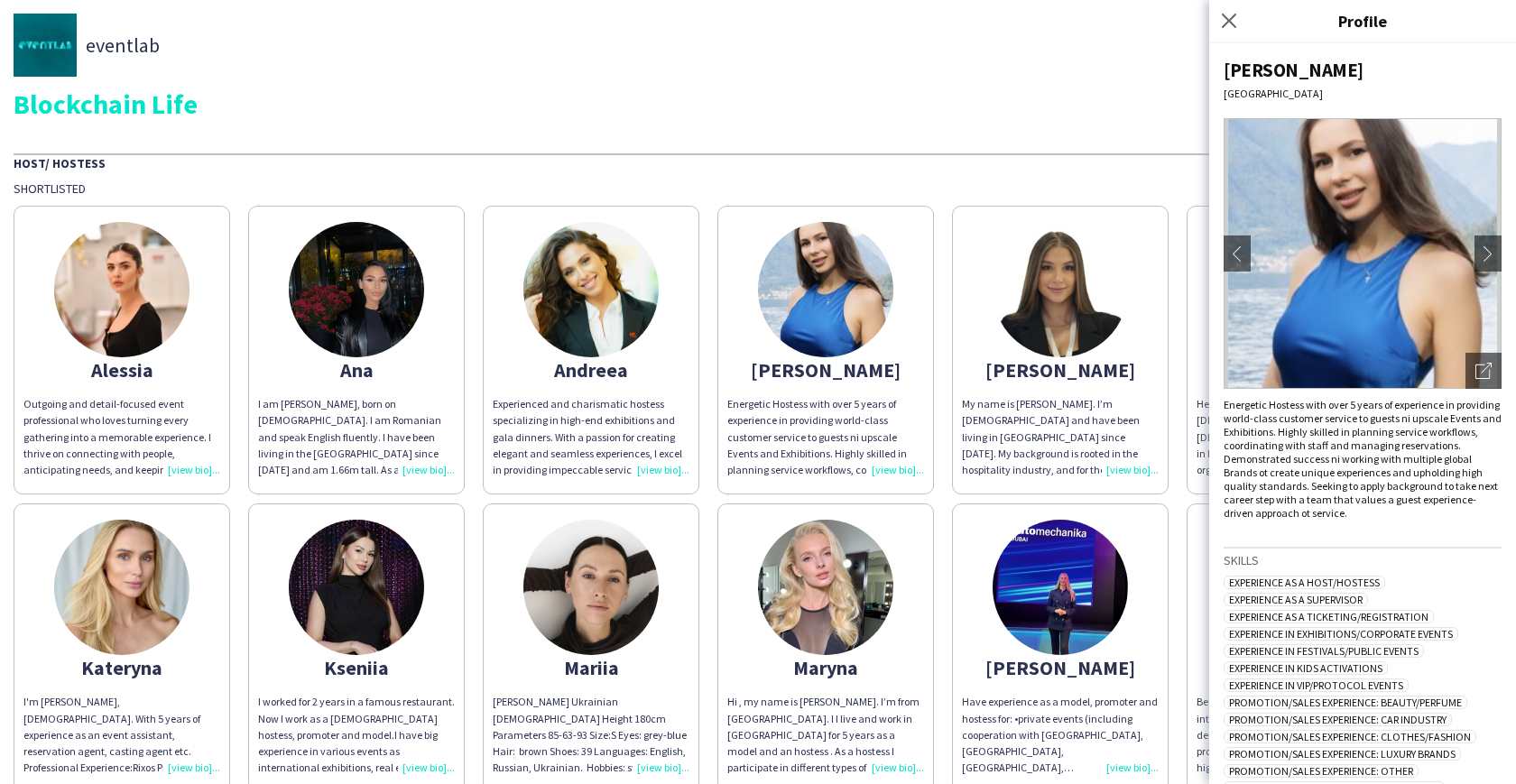
scroll to position [150, 0]
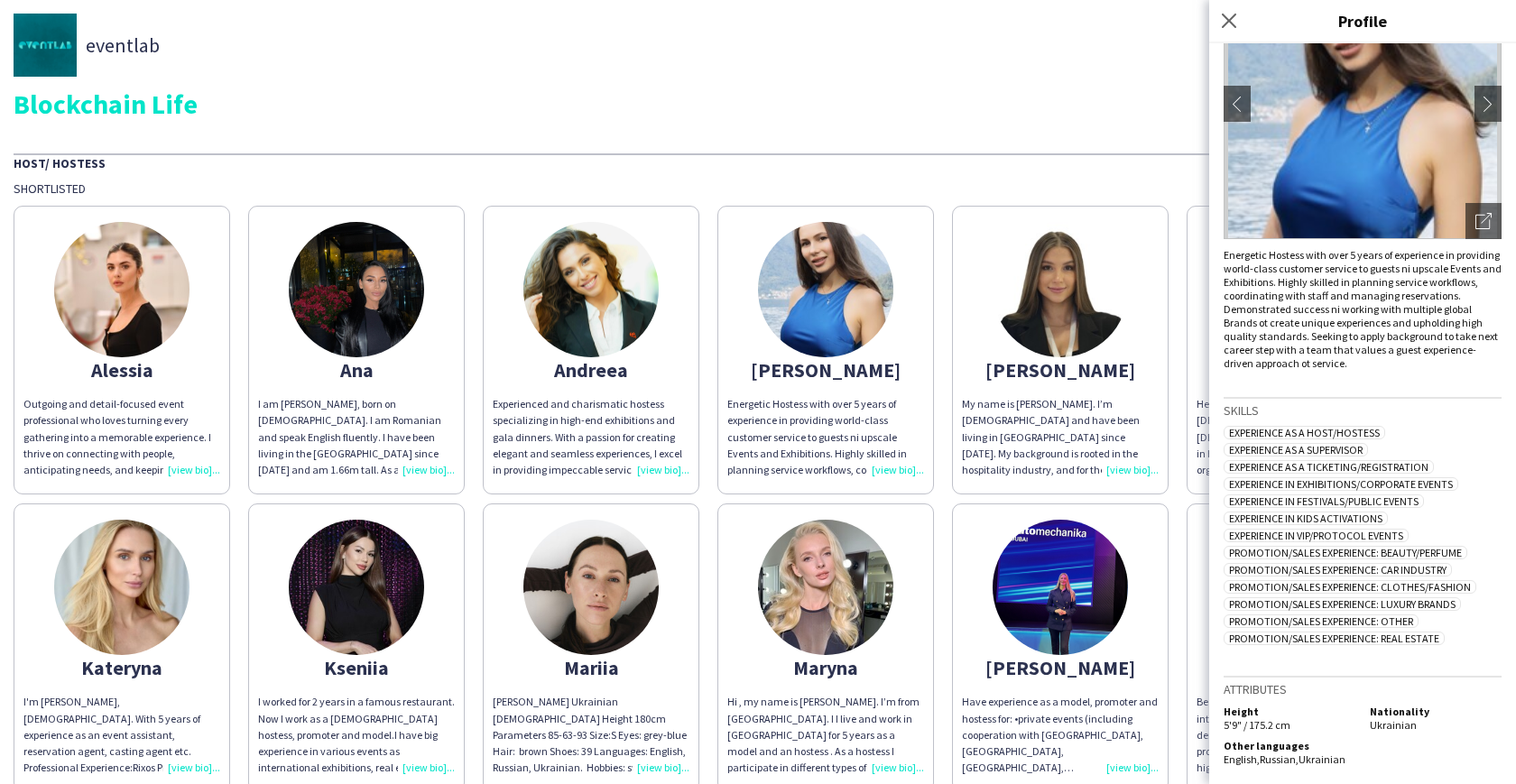
click at [156, 310] on img at bounding box center [122, 289] width 135 height 135
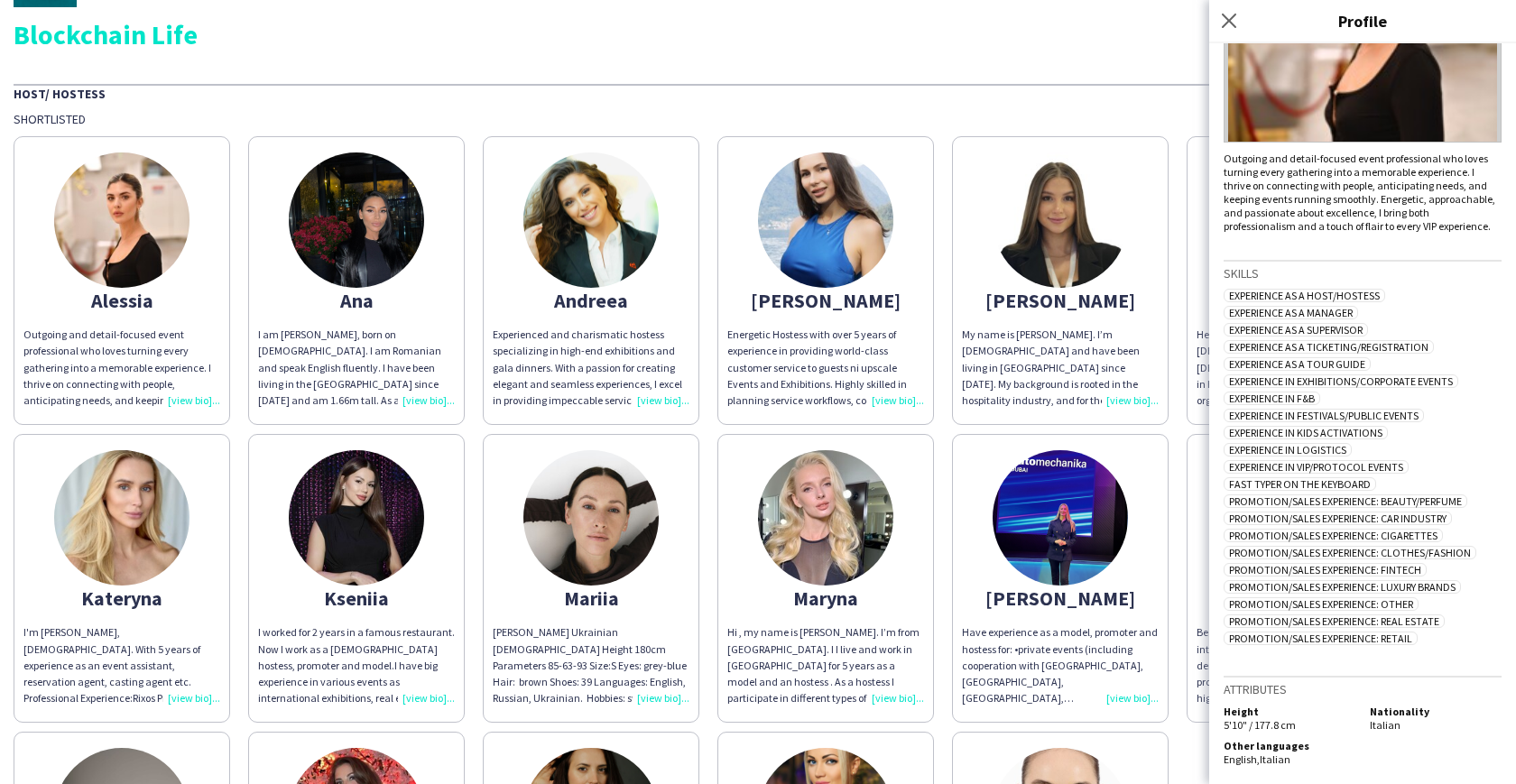
scroll to position [0, 0]
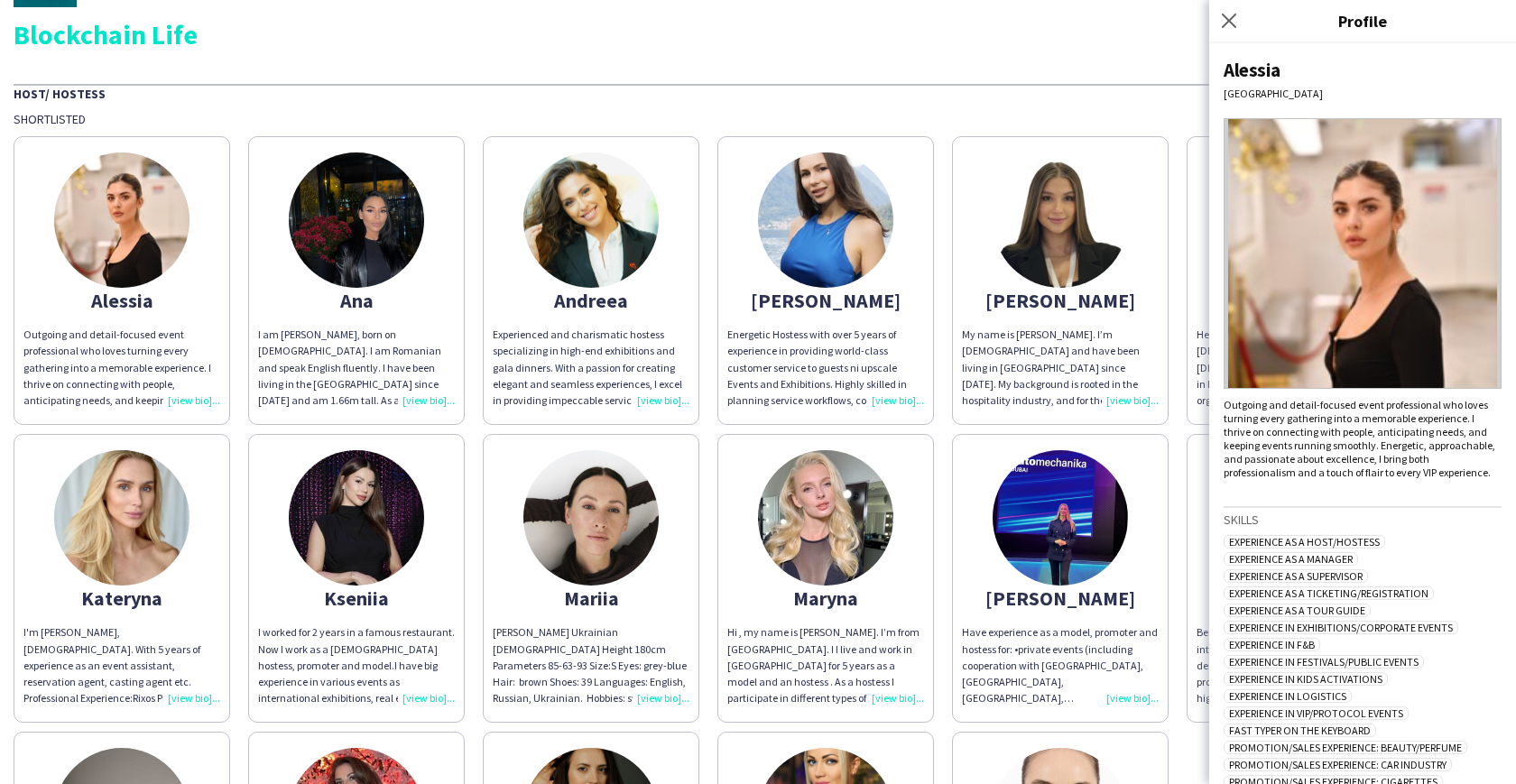
click at [1176, 326] on div "Alessia Outgoing and detail-focused event professional who loves turning every …" at bounding box center [758, 575] width 1490 height 895
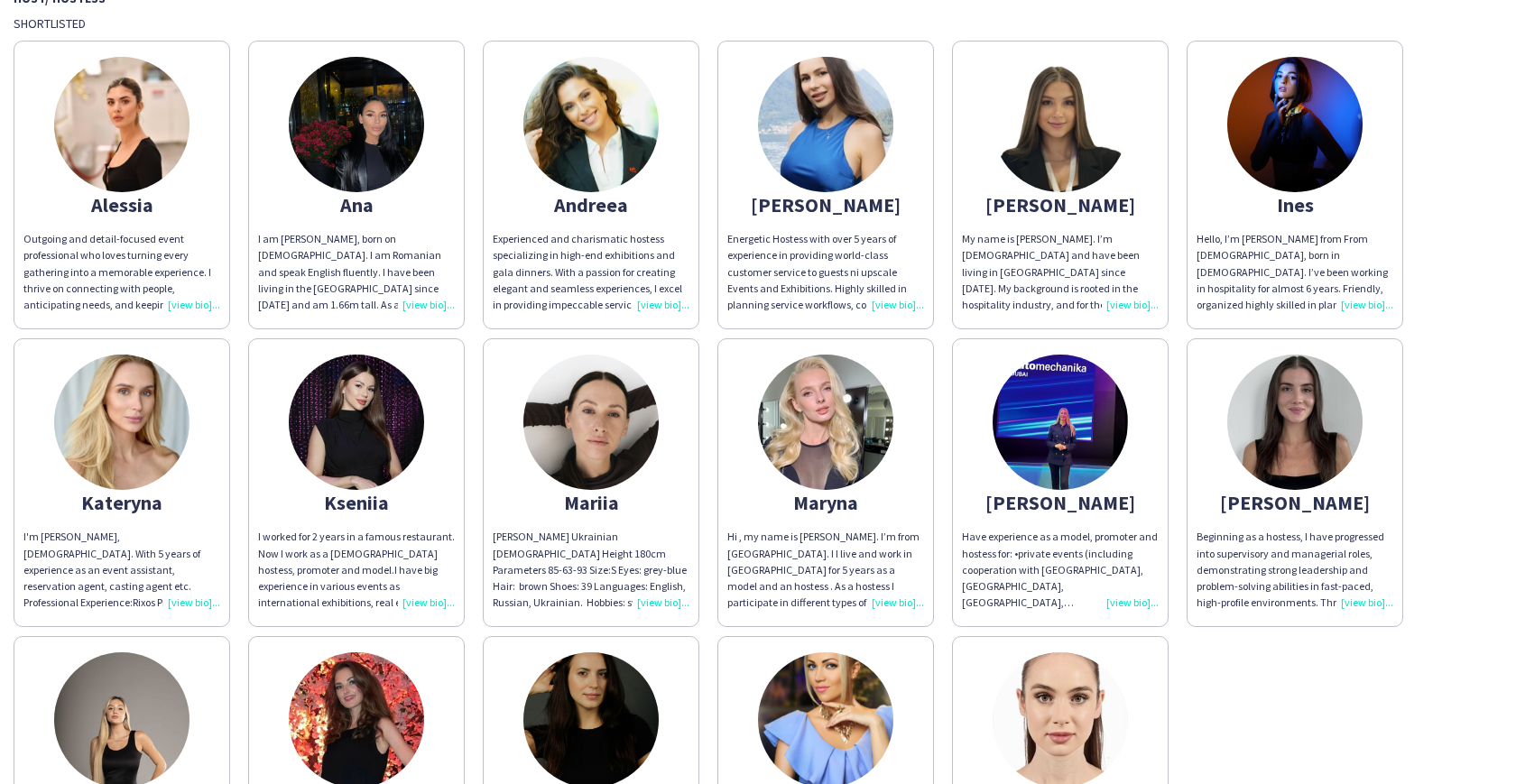
scroll to position [388, 0]
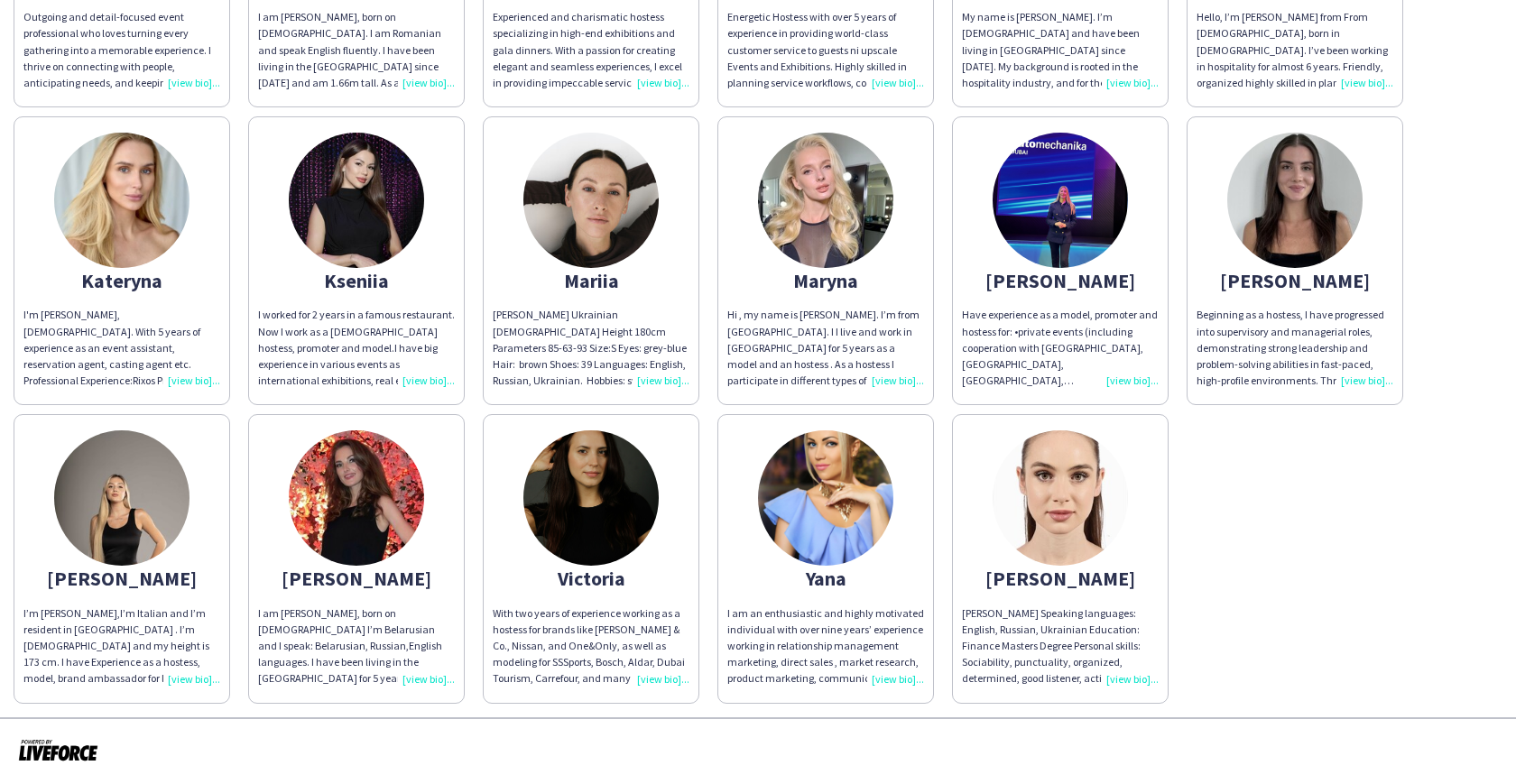
click at [601, 202] on img at bounding box center [592, 200] width 135 height 135
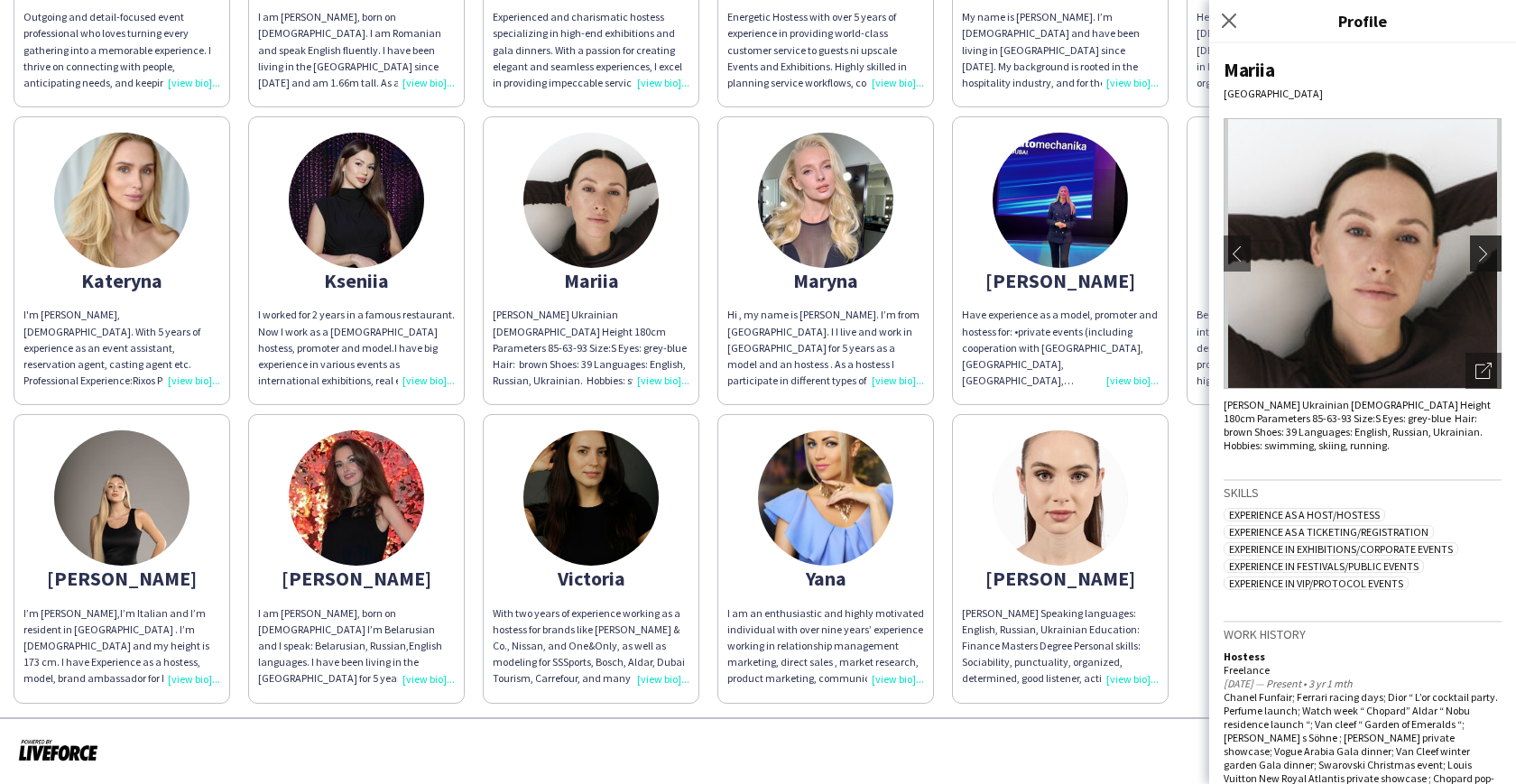
click at [1476, 260] on app-icon "chevron-right" at bounding box center [1489, 253] width 26 height 17
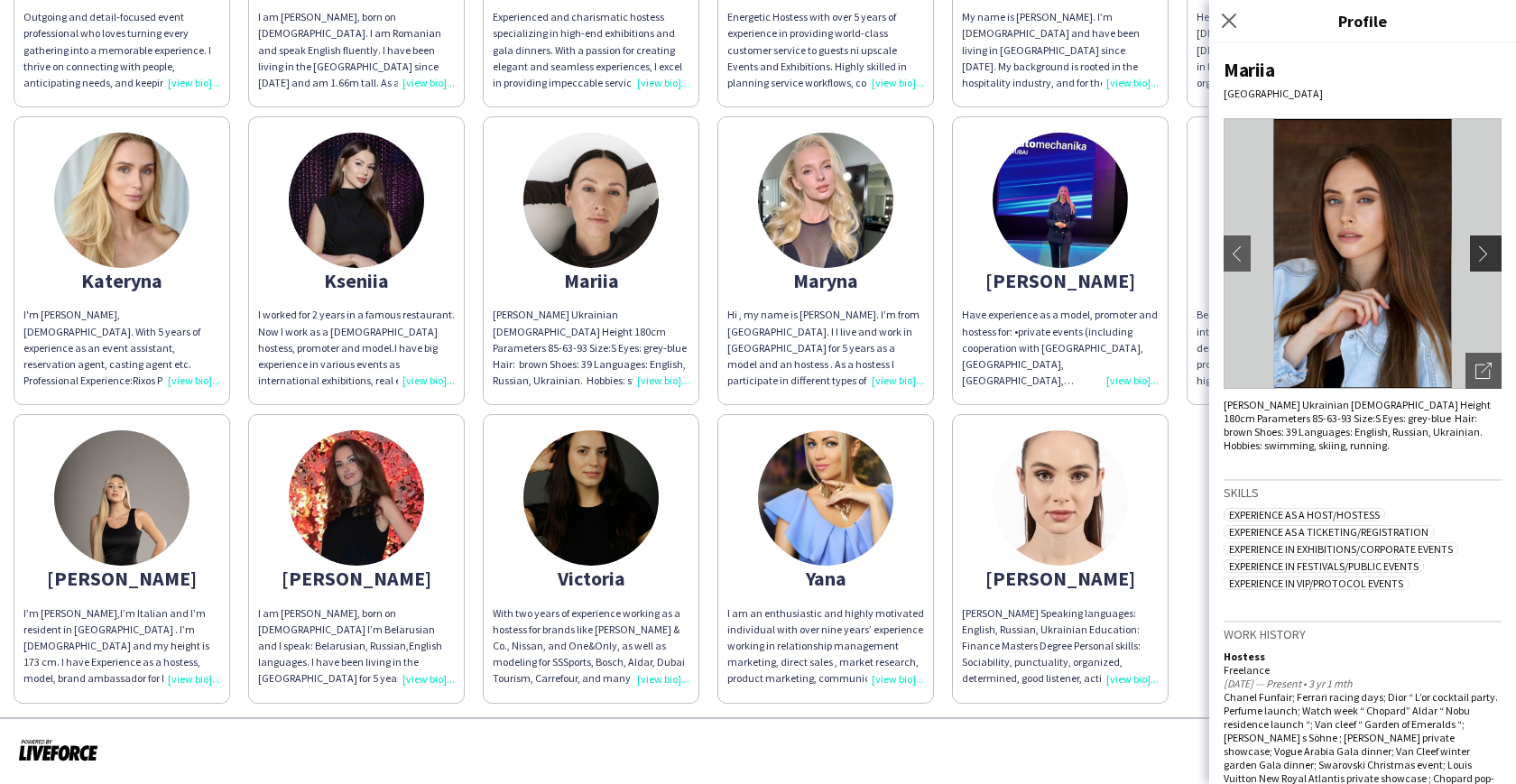
click at [1476, 260] on app-icon "chevron-right" at bounding box center [1489, 253] width 26 height 17
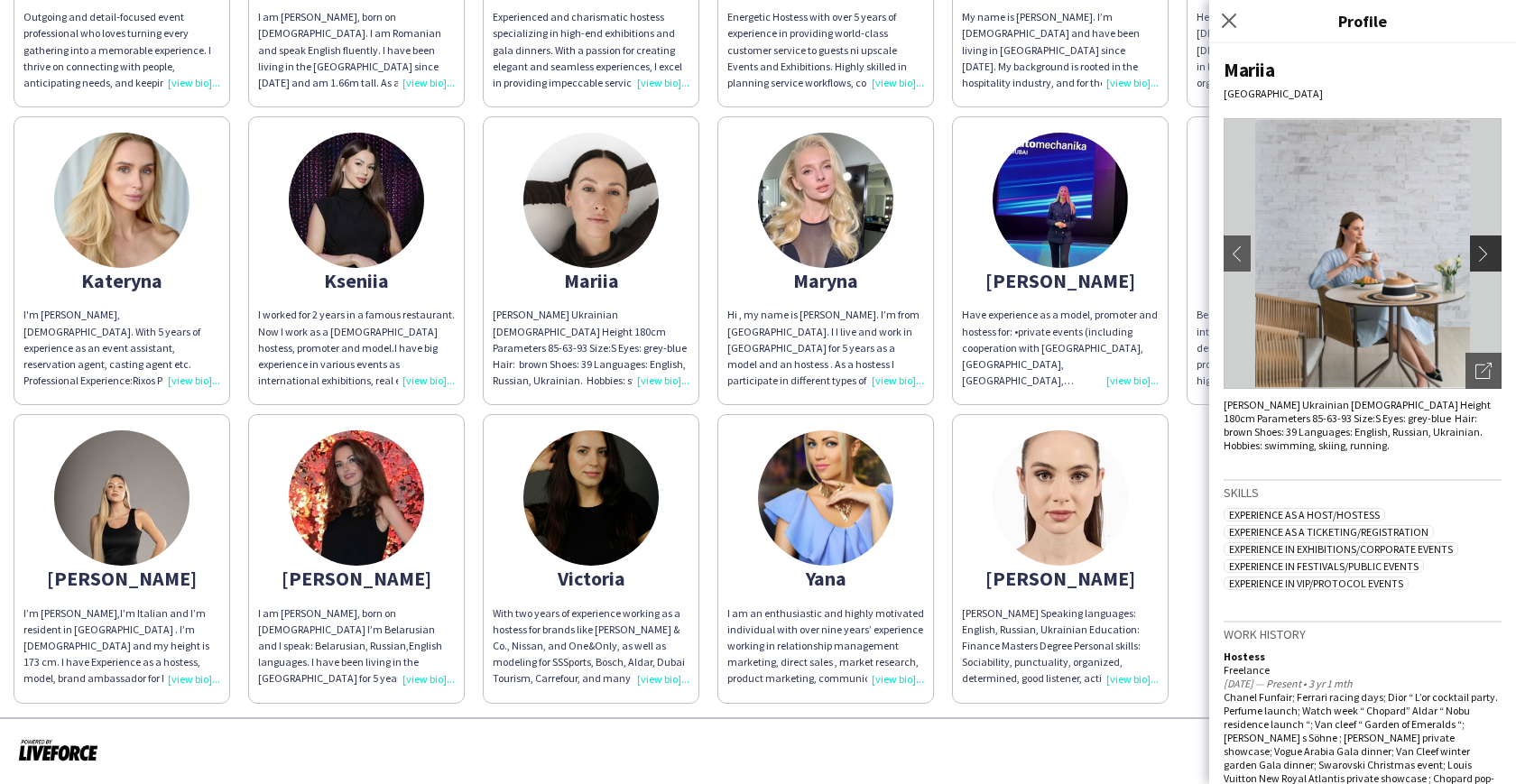
click at [1476, 260] on app-icon "chevron-right" at bounding box center [1489, 253] width 26 height 17
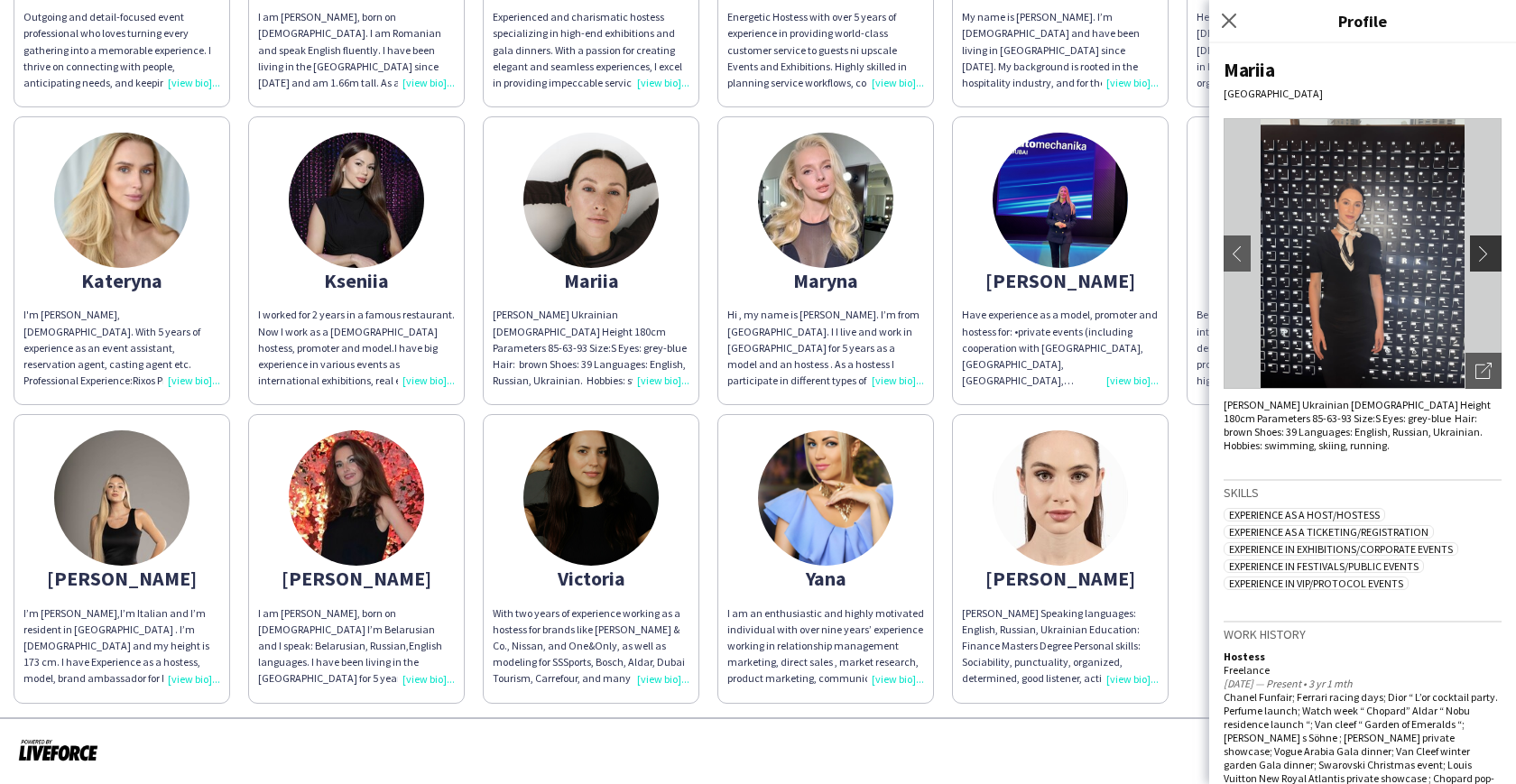
click at [1476, 260] on app-icon "chevron-right" at bounding box center [1489, 253] width 26 height 17
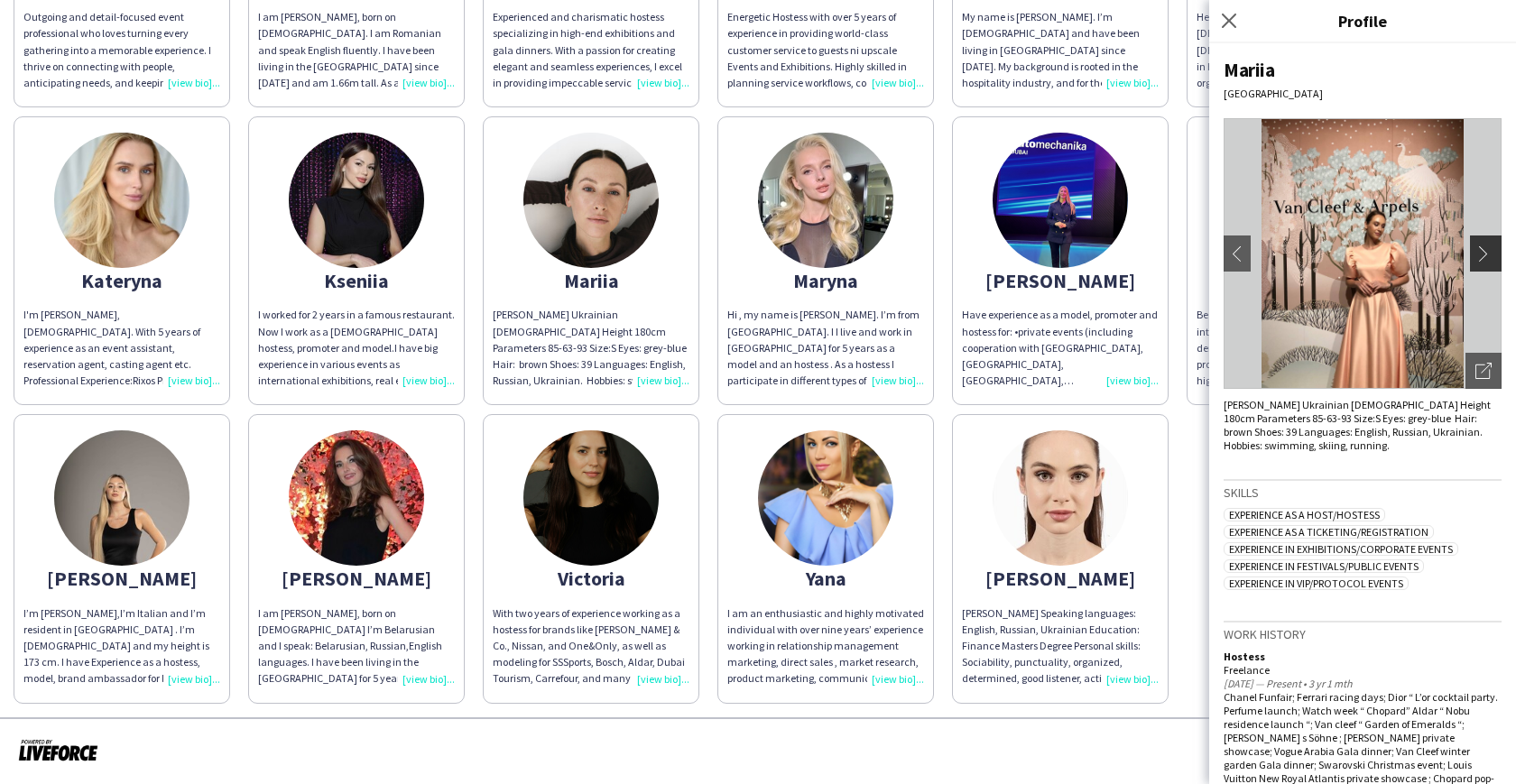
click at [1476, 260] on app-icon "chevron-right" at bounding box center [1489, 253] width 26 height 17
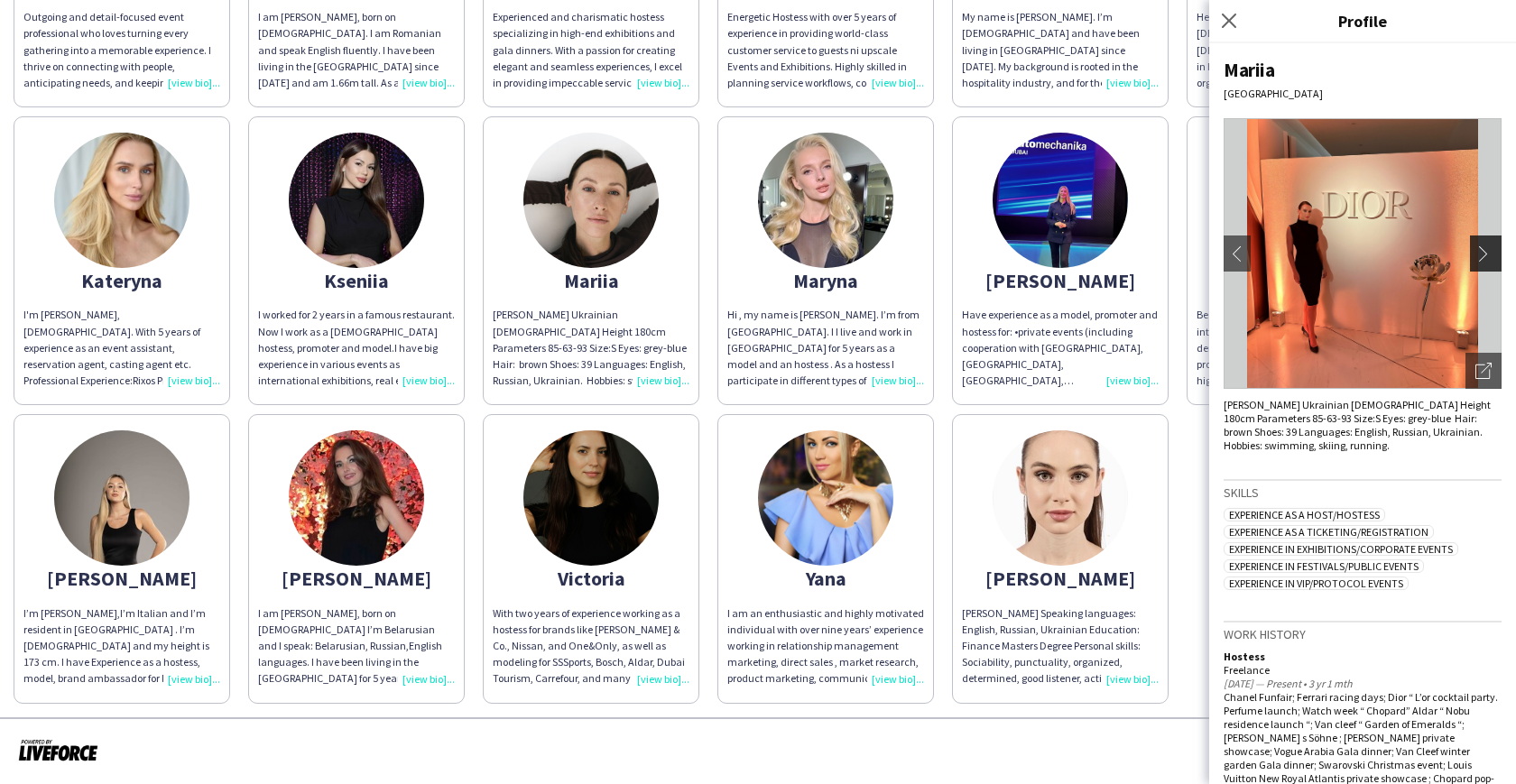
click at [1476, 260] on app-icon "chevron-right" at bounding box center [1489, 253] width 26 height 17
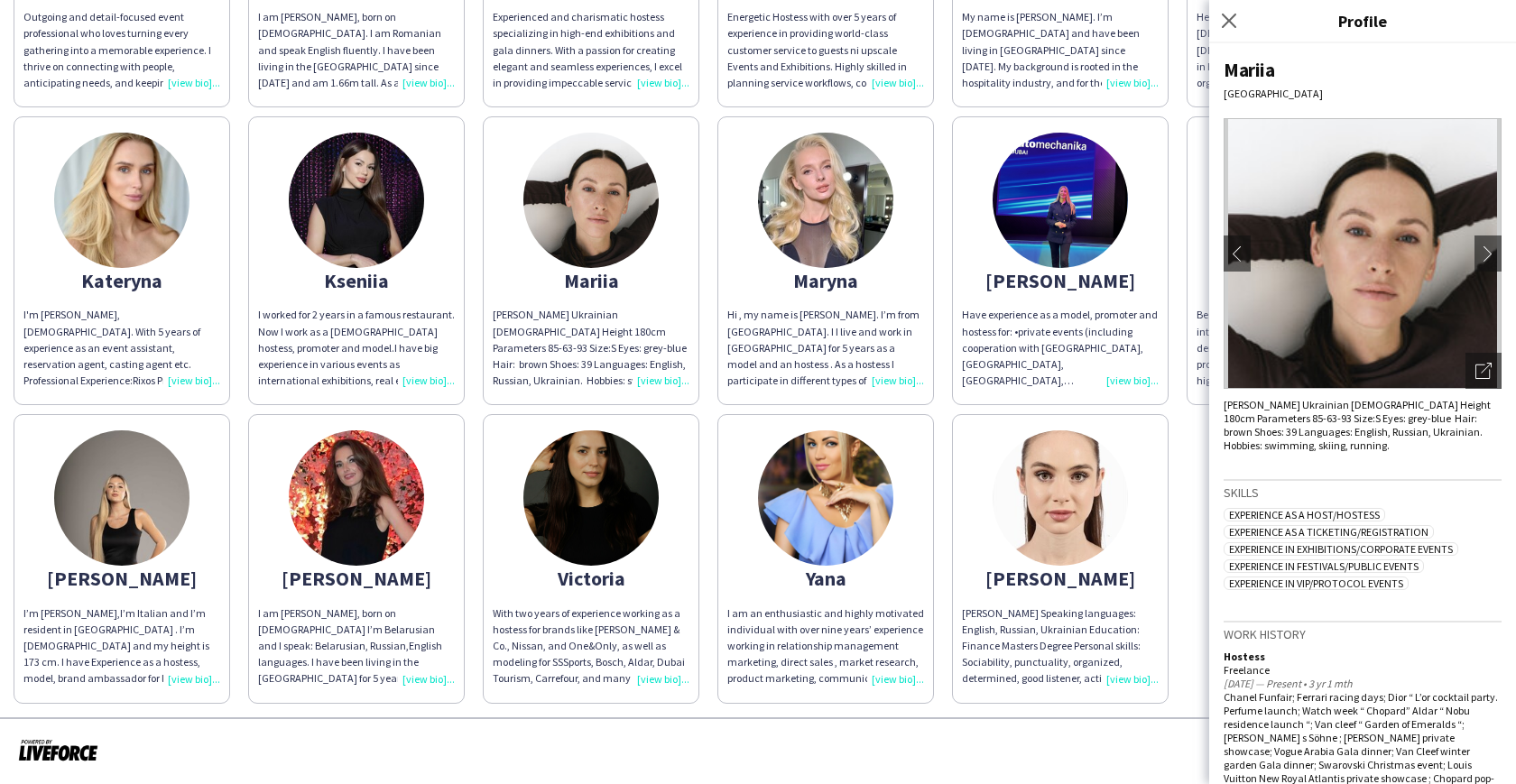
scroll to position [218, 0]
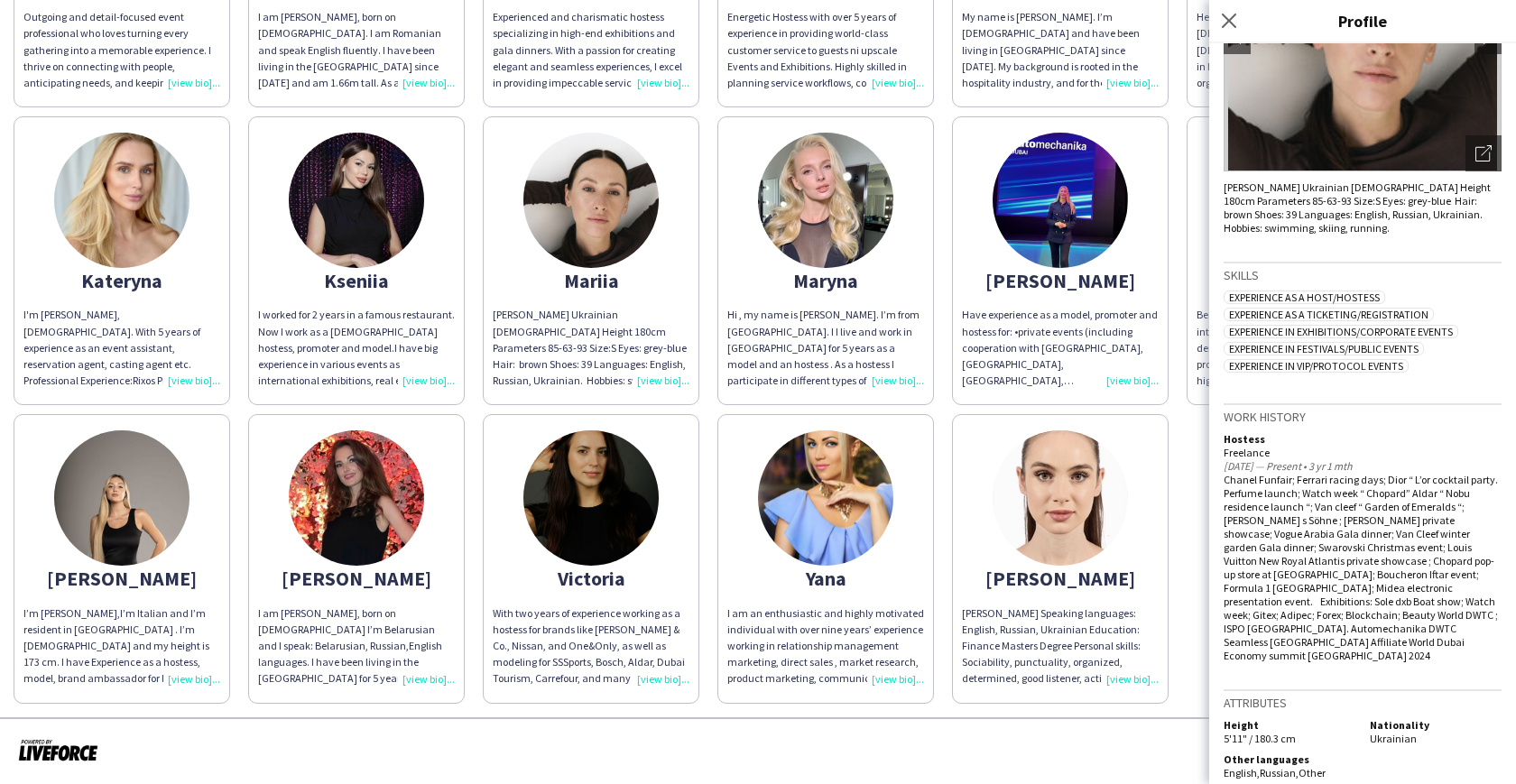
click at [381, 510] on img at bounding box center [356, 498] width 135 height 135
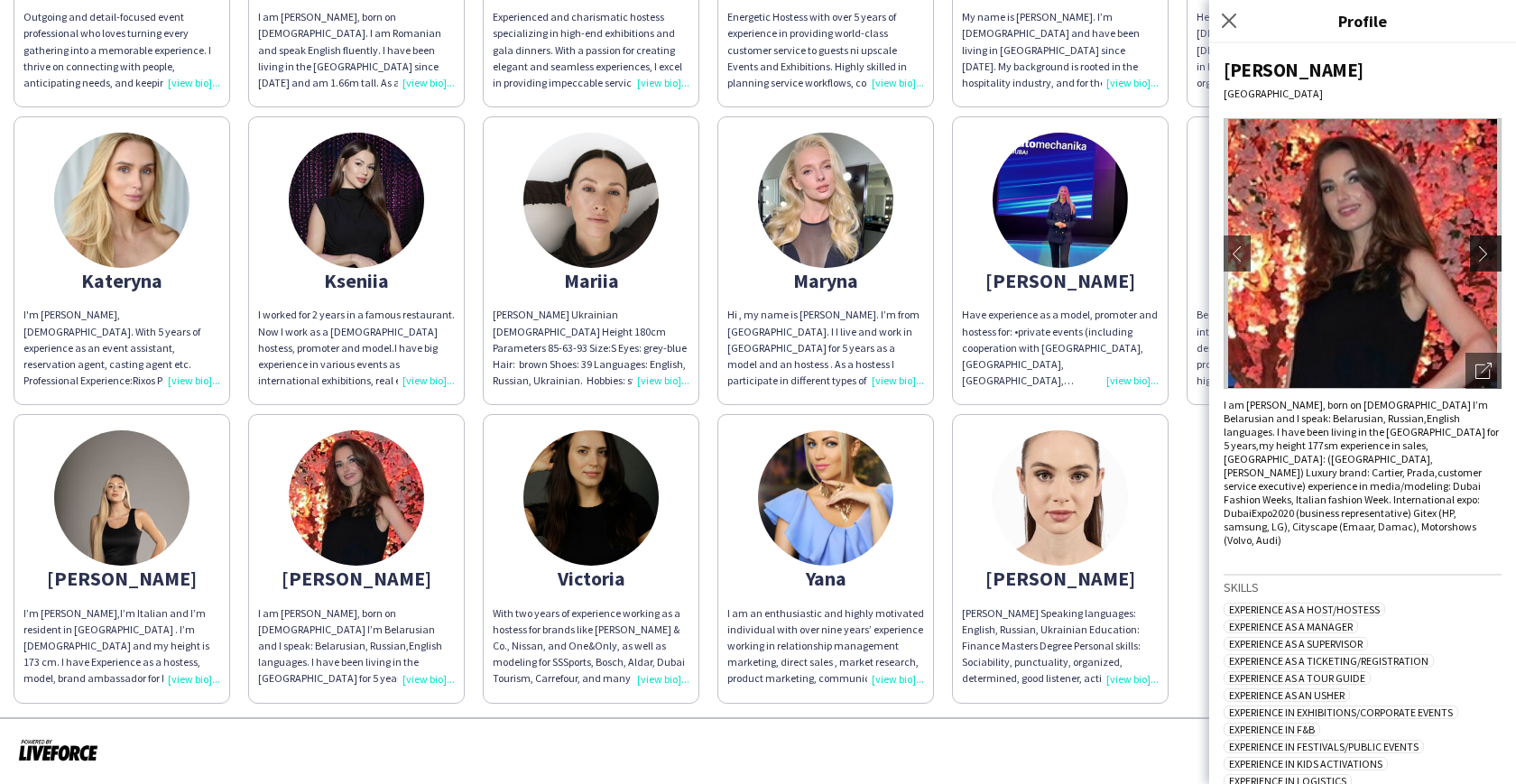
click at [1483, 255] on app-icon "chevron-right" at bounding box center [1489, 253] width 26 height 17
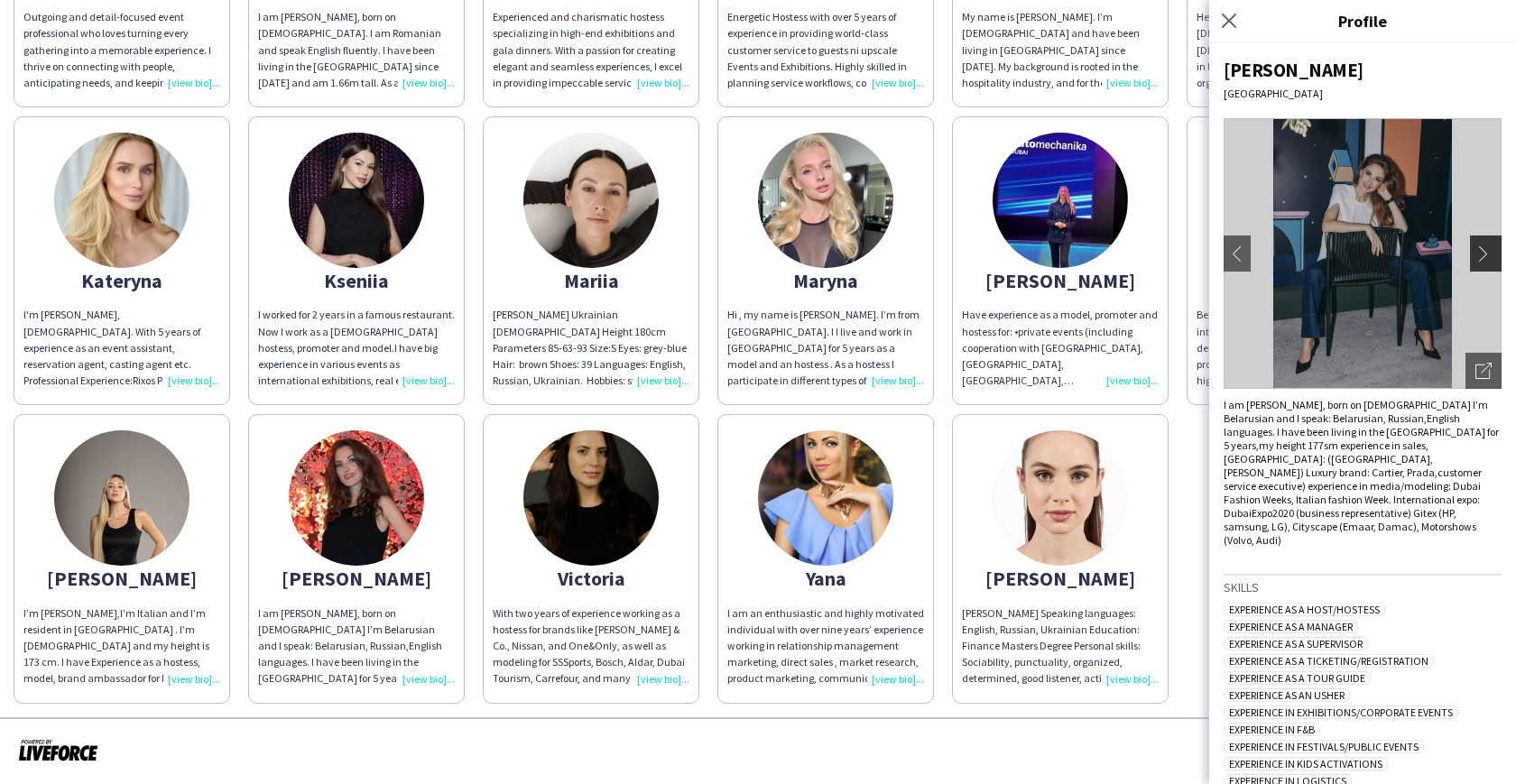
click at [1476, 256] on app-icon "chevron-right" at bounding box center [1489, 253] width 26 height 17
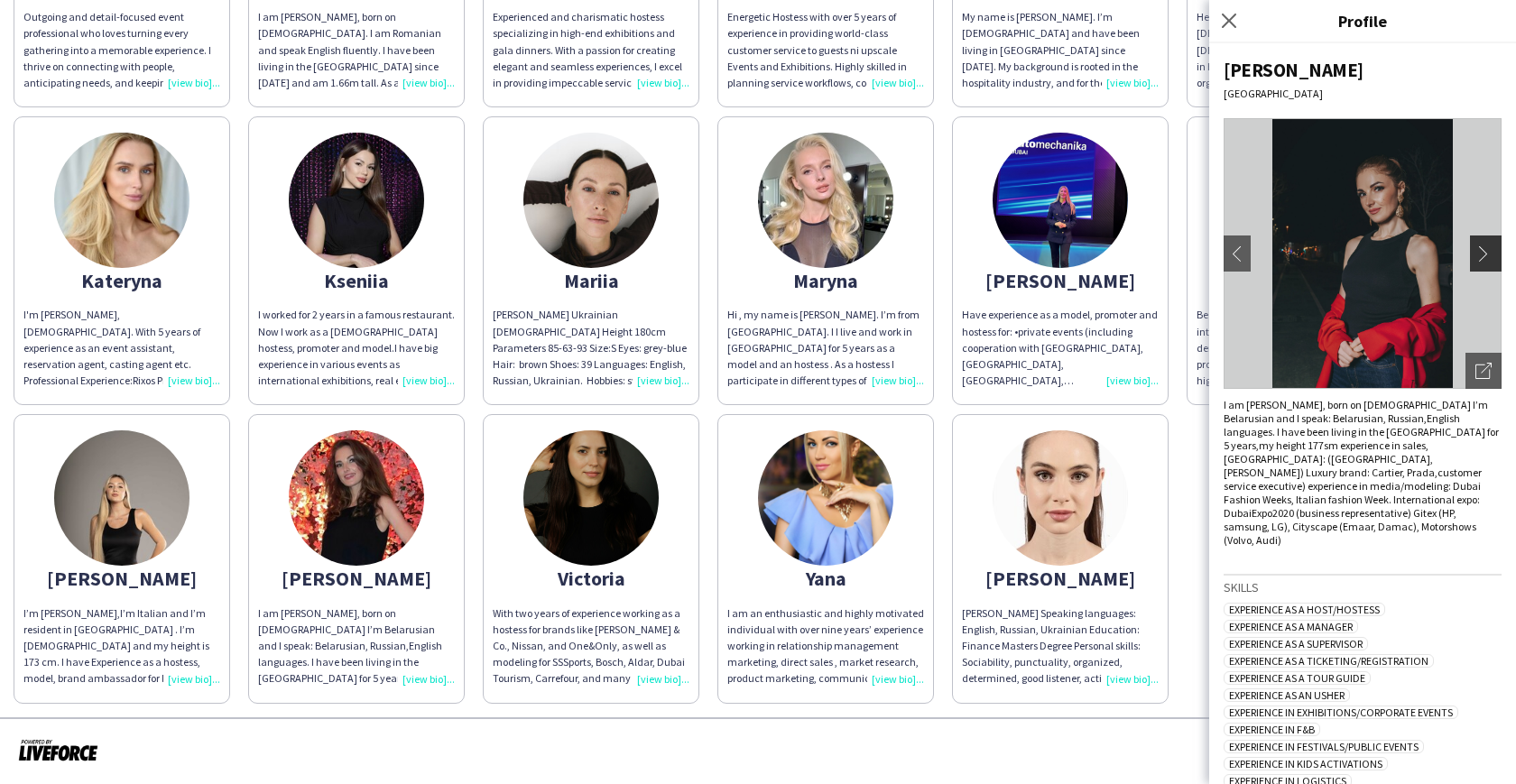
click at [1476, 256] on app-icon "chevron-right" at bounding box center [1489, 253] width 26 height 17
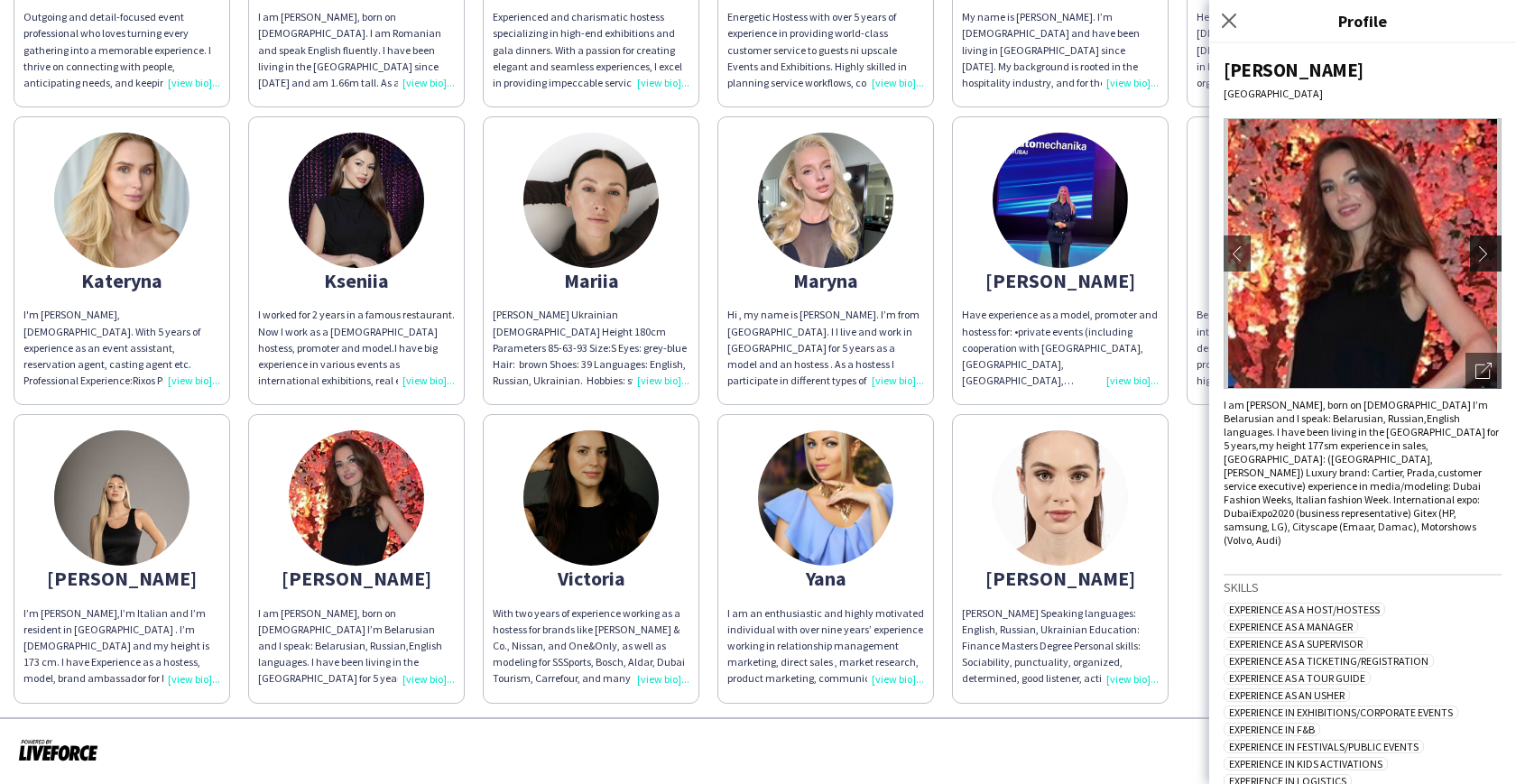
click at [1476, 256] on app-icon "chevron-right" at bounding box center [1489, 253] width 26 height 17
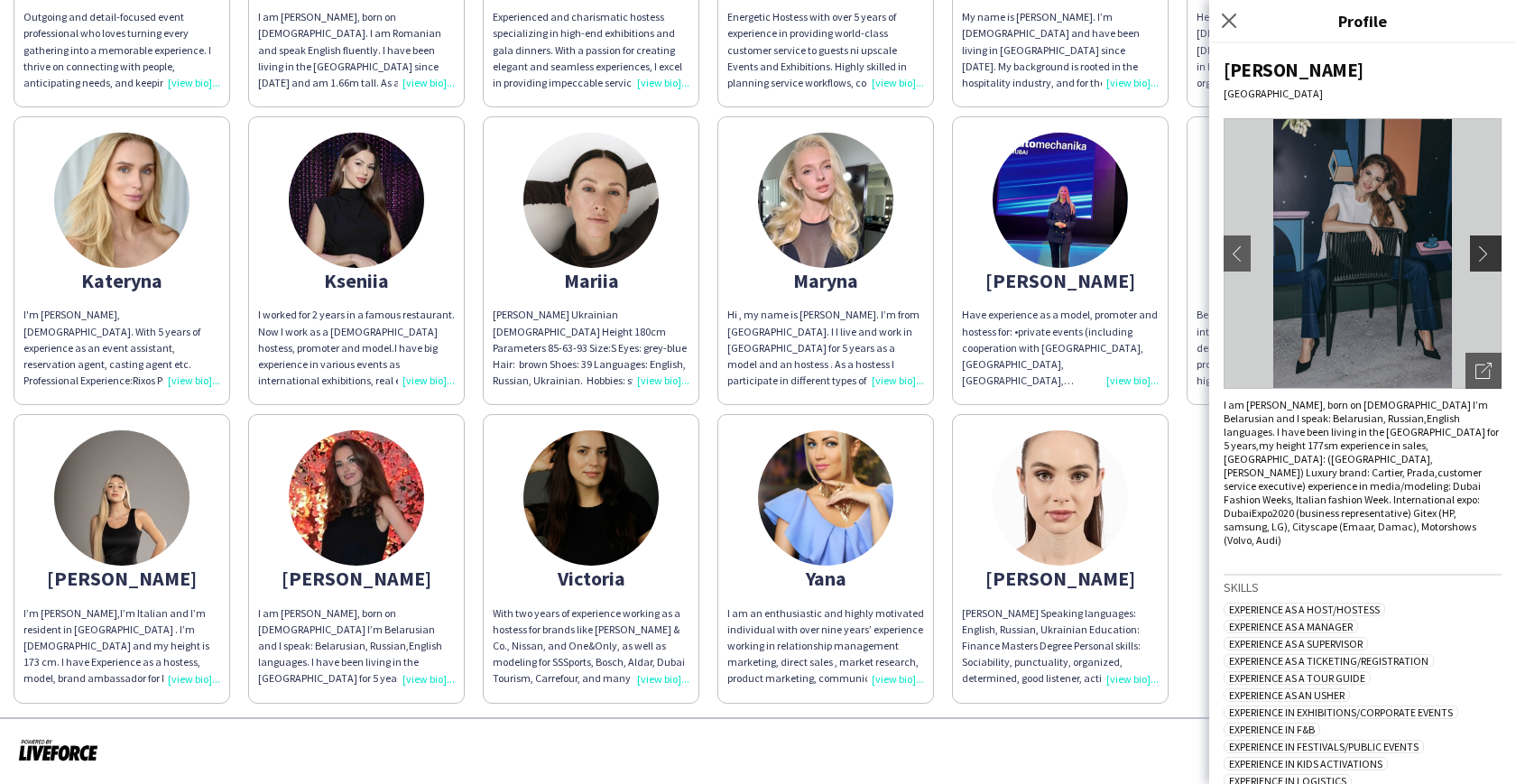
click at [1476, 256] on app-icon "chevron-right" at bounding box center [1489, 253] width 26 height 17
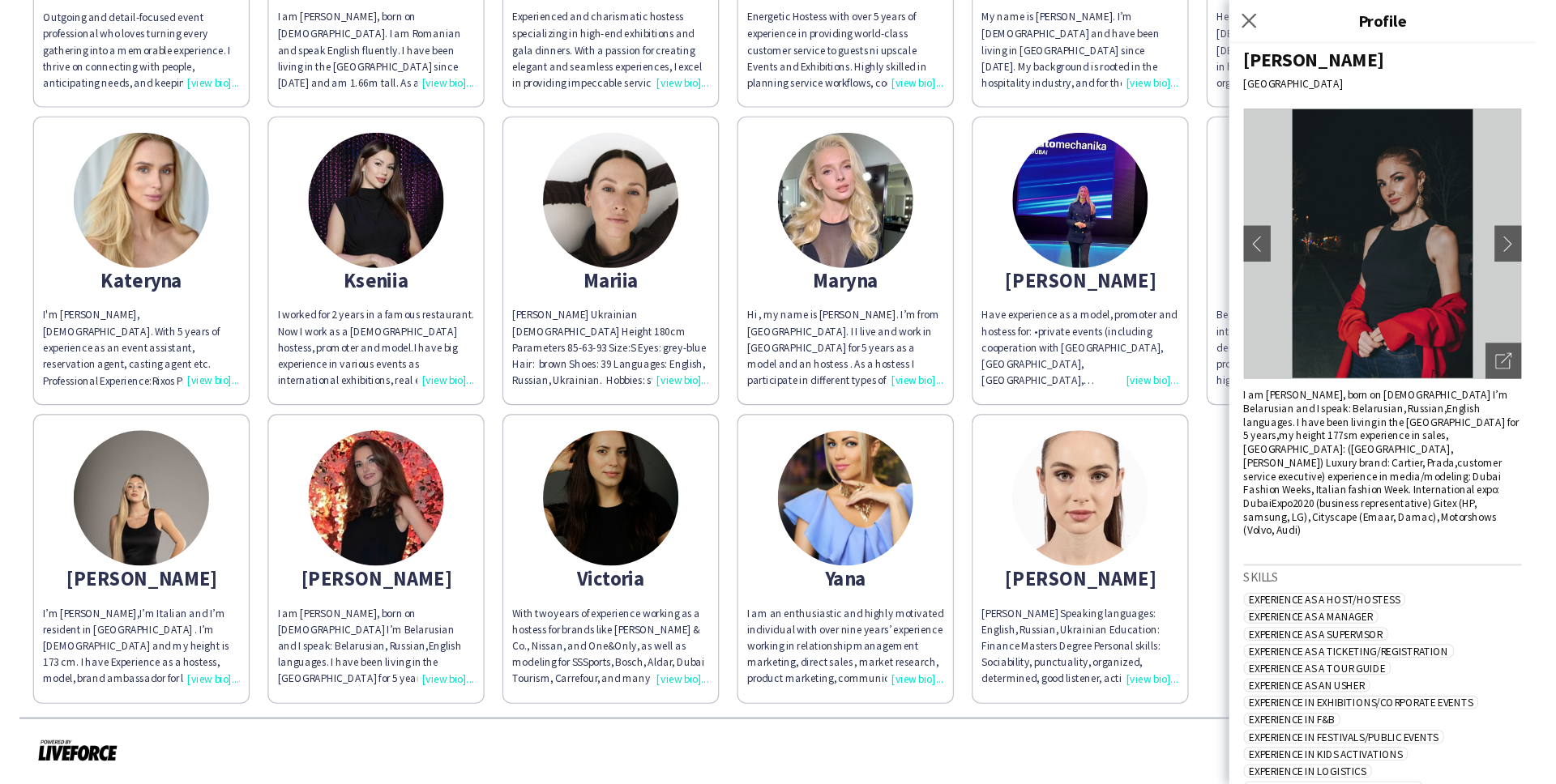
scroll to position [0, 0]
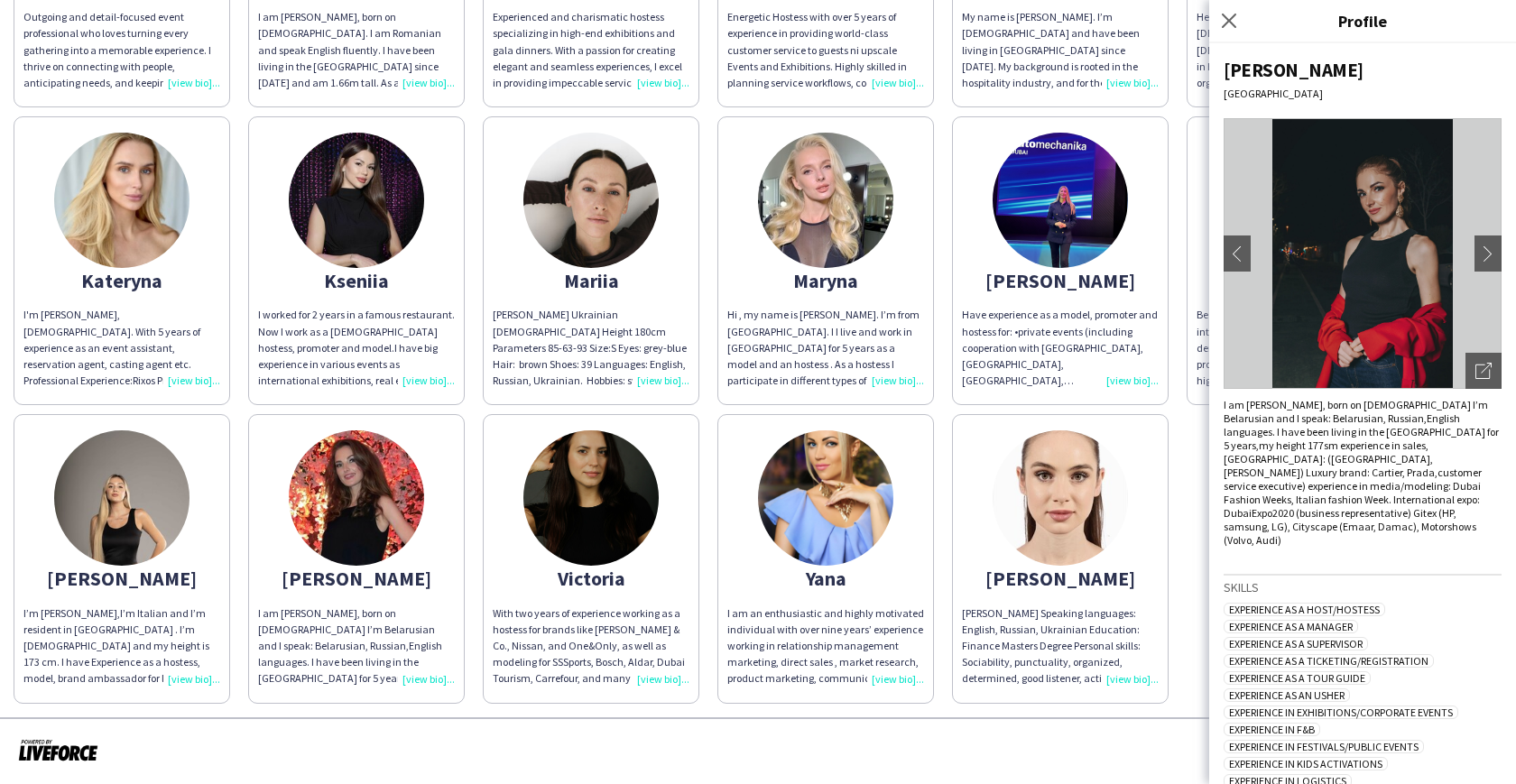
click at [1177, 189] on div "Alessia Outgoing and detail-focused event professional who loves turning every …" at bounding box center [758, 257] width 1490 height 895
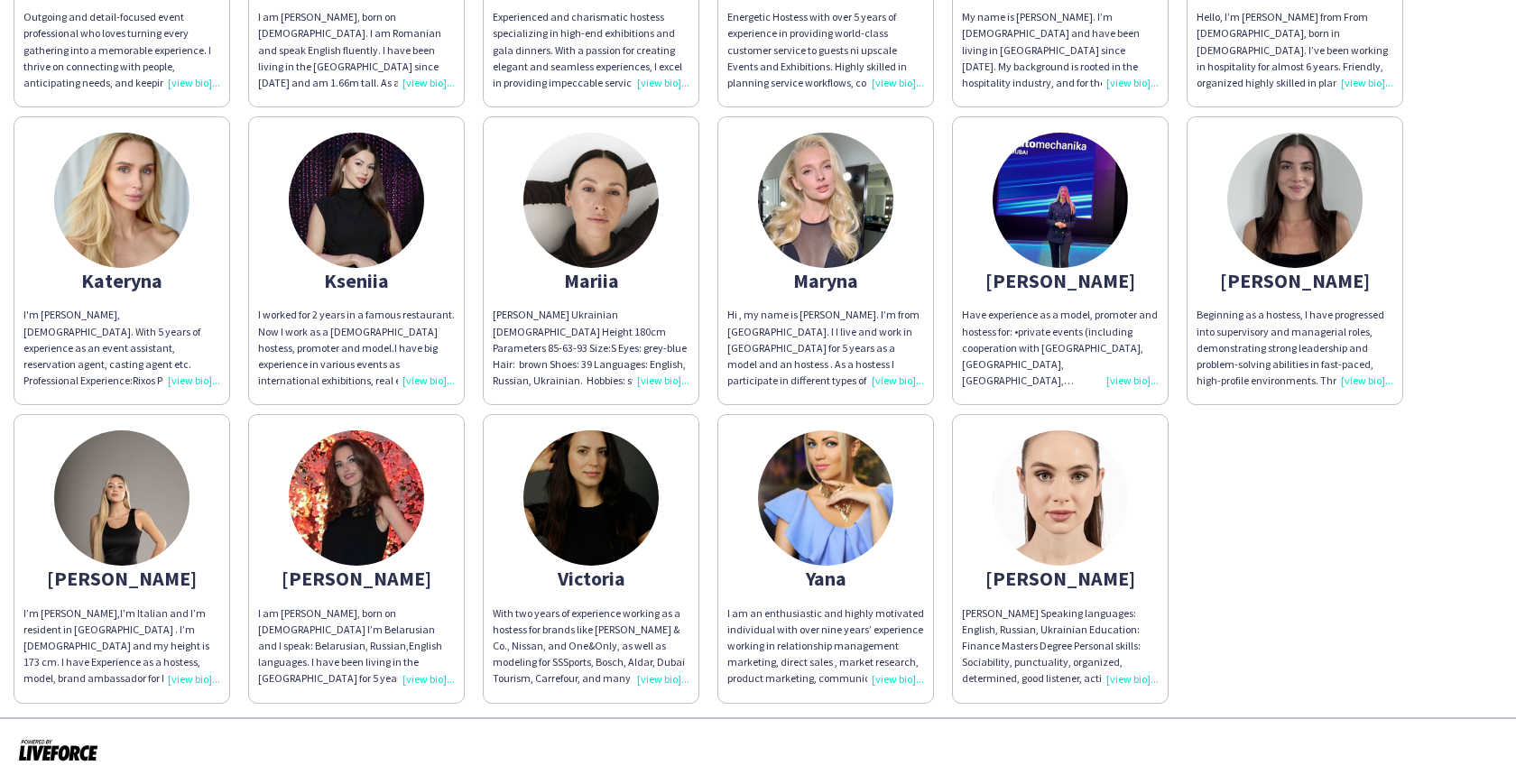
click at [706, 226] on div "Alessia Outgoing and detail-focused event professional who loves turning every …" at bounding box center [758, 257] width 1490 height 895
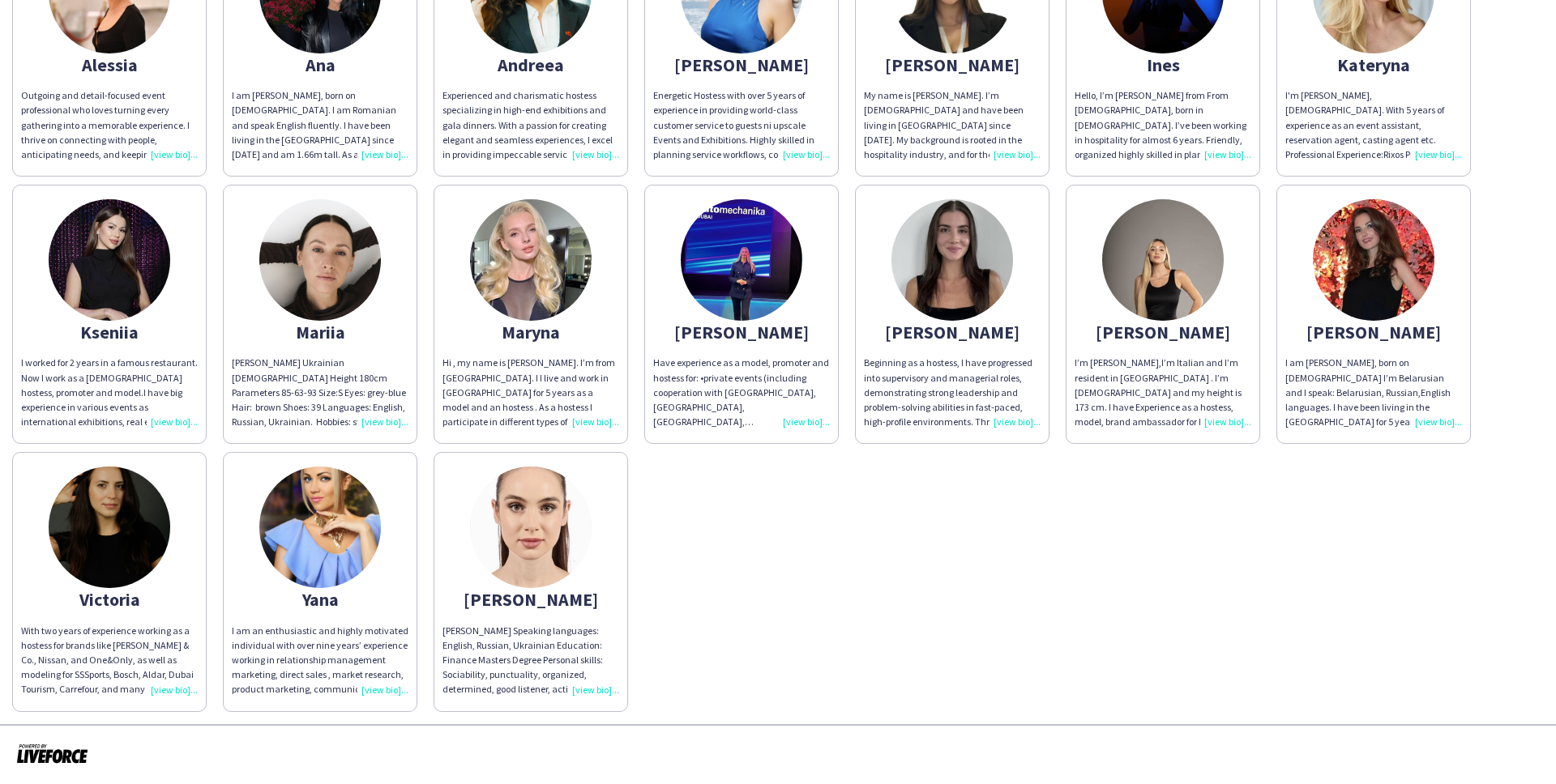
scroll to position [268, 0]
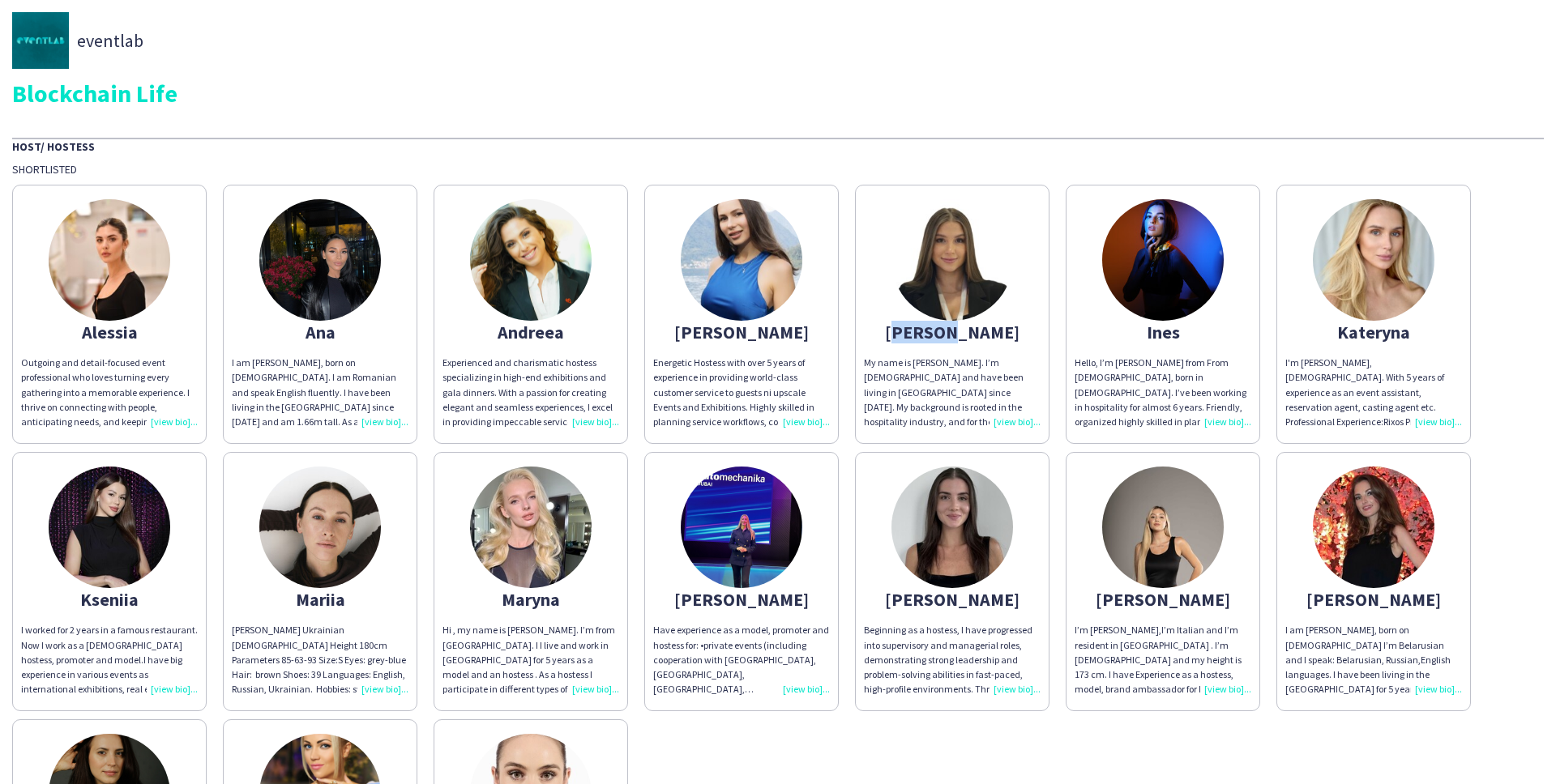
drag, startPoint x: 1002, startPoint y: 332, endPoint x: 919, endPoint y: 329, distance: 83.1
click at [919, 329] on div "[PERSON_NAME]" at bounding box center [952, 332] width 177 height 15
copy div "[PERSON_NAME]"
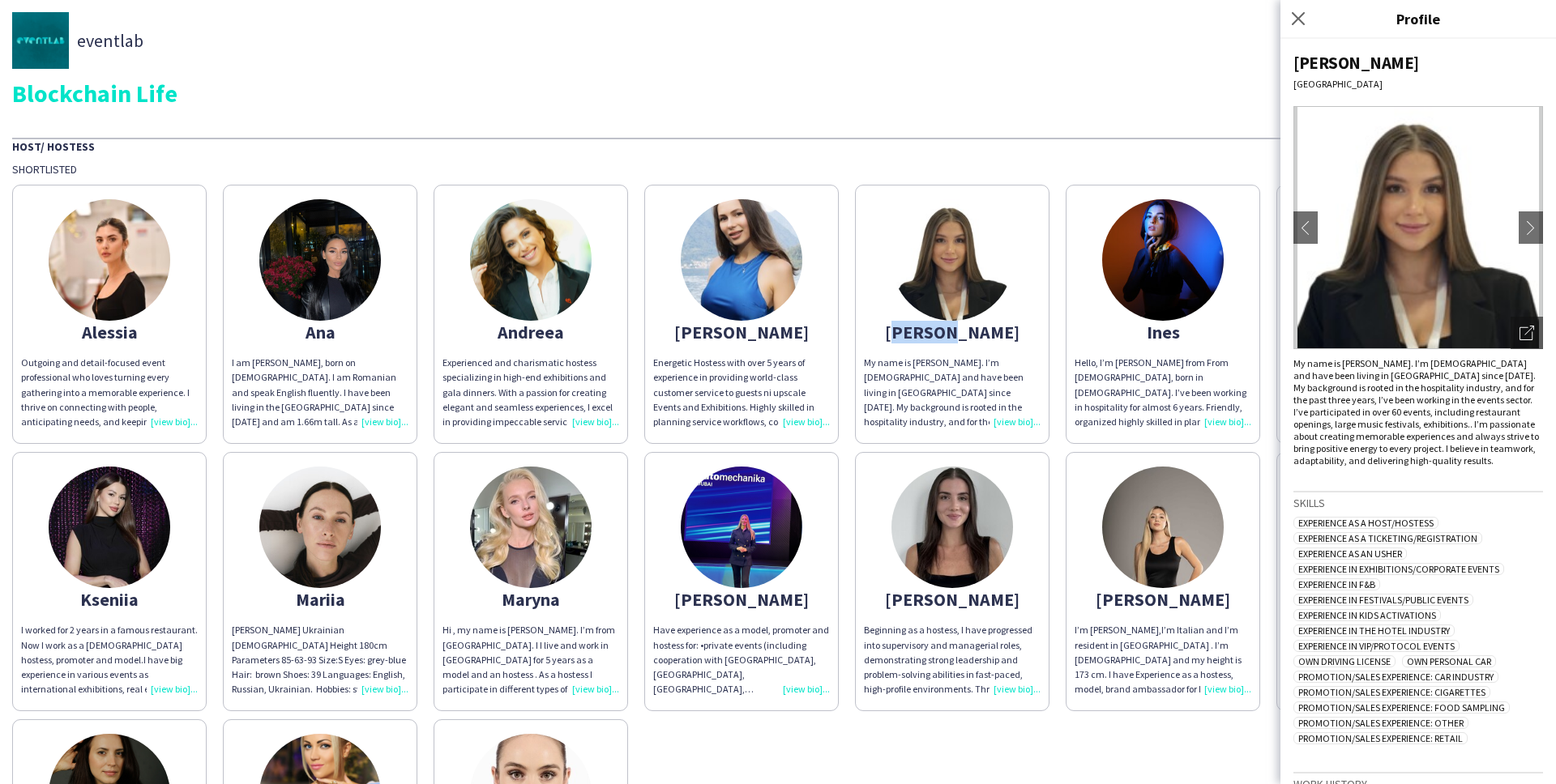
click at [770, 505] on img at bounding box center [742, 528] width 122 height 122
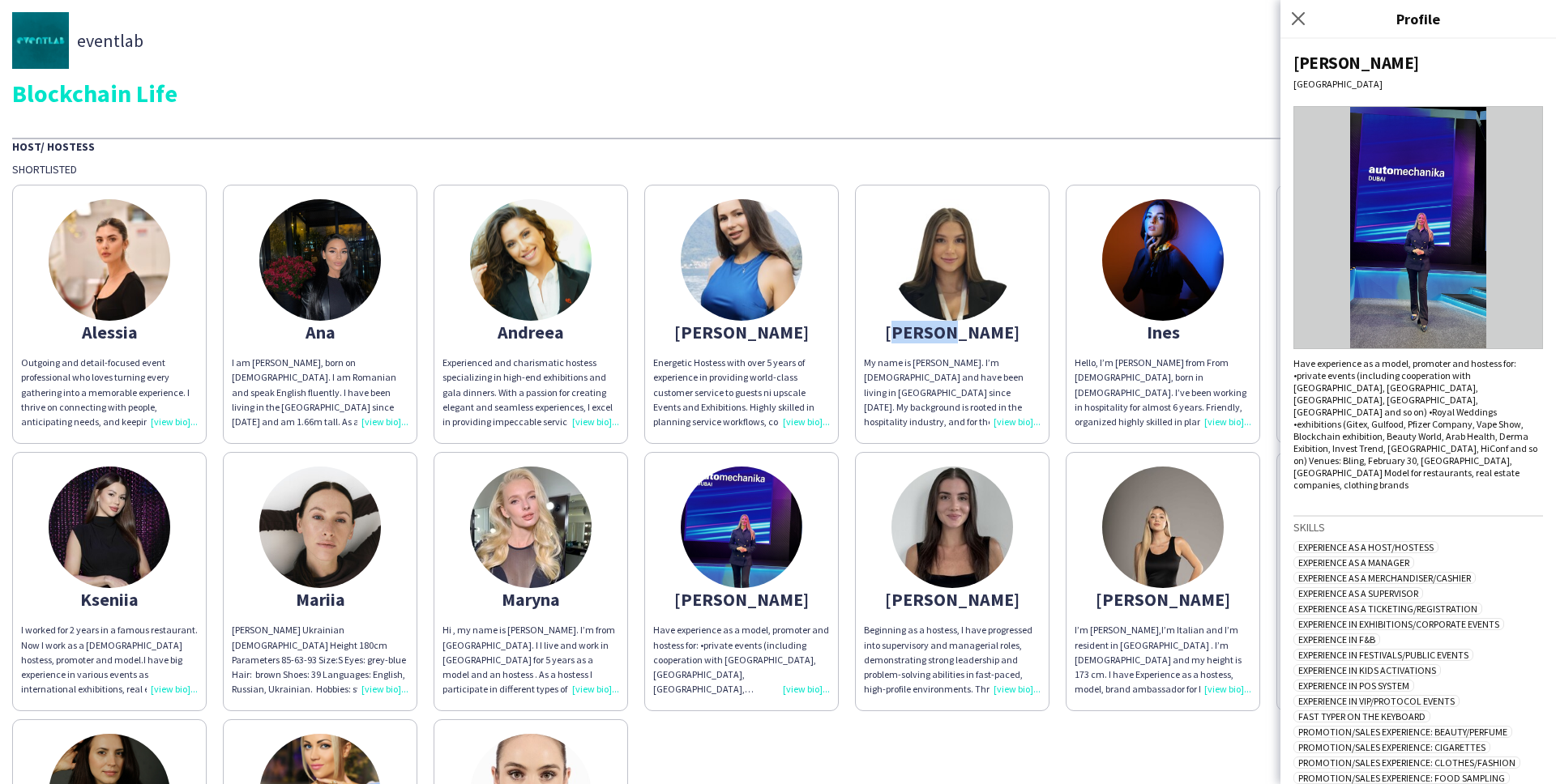
click at [745, 540] on img at bounding box center [742, 528] width 122 height 122
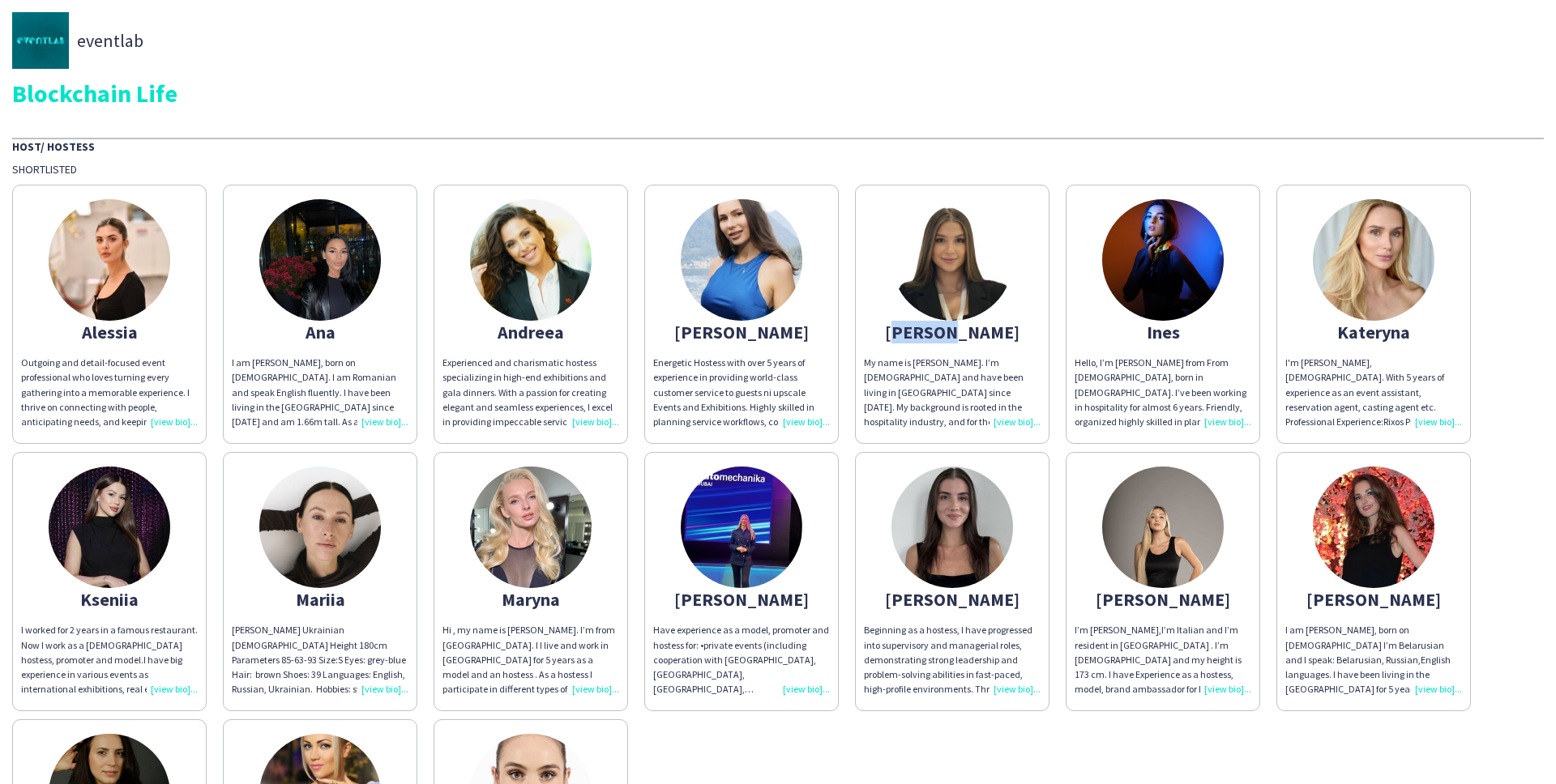
click at [745, 540] on img at bounding box center [742, 528] width 122 height 122
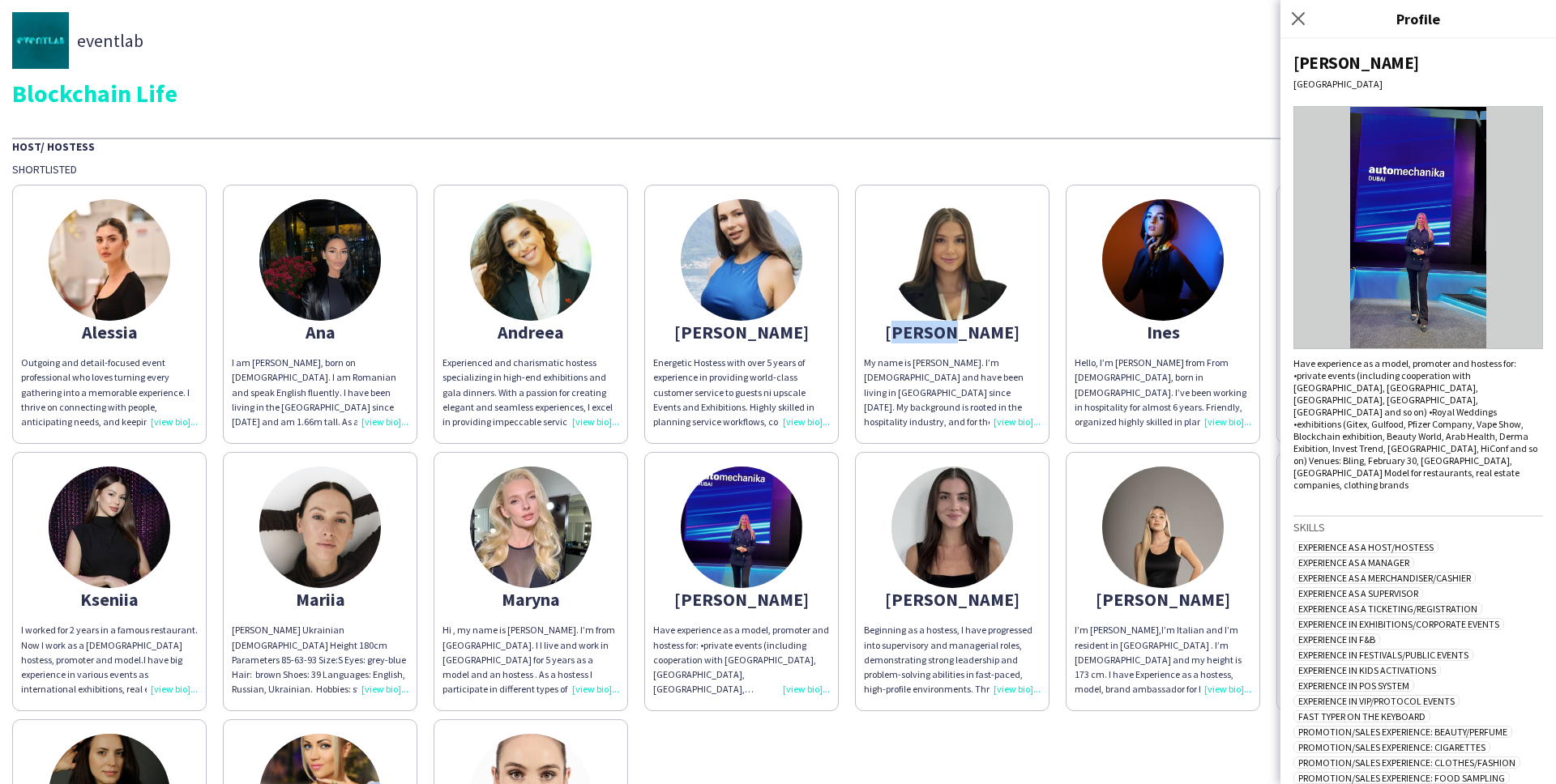
click at [1442, 243] on img at bounding box center [1418, 228] width 249 height 243
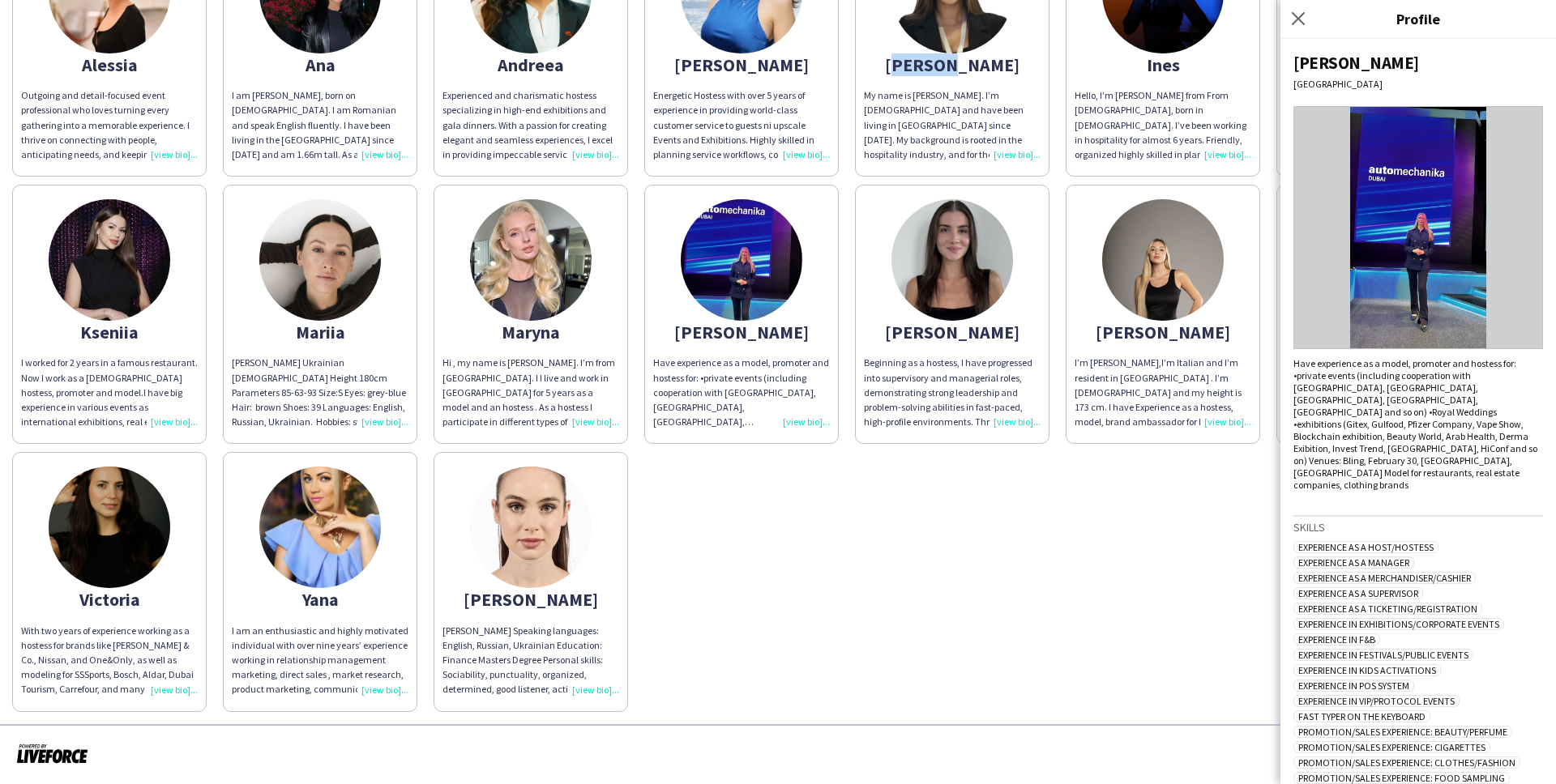
click at [1031, 652] on div "Alessia Outgoing and detail-focused event professional who loves turning every …" at bounding box center [778, 311] width 1532 height 803
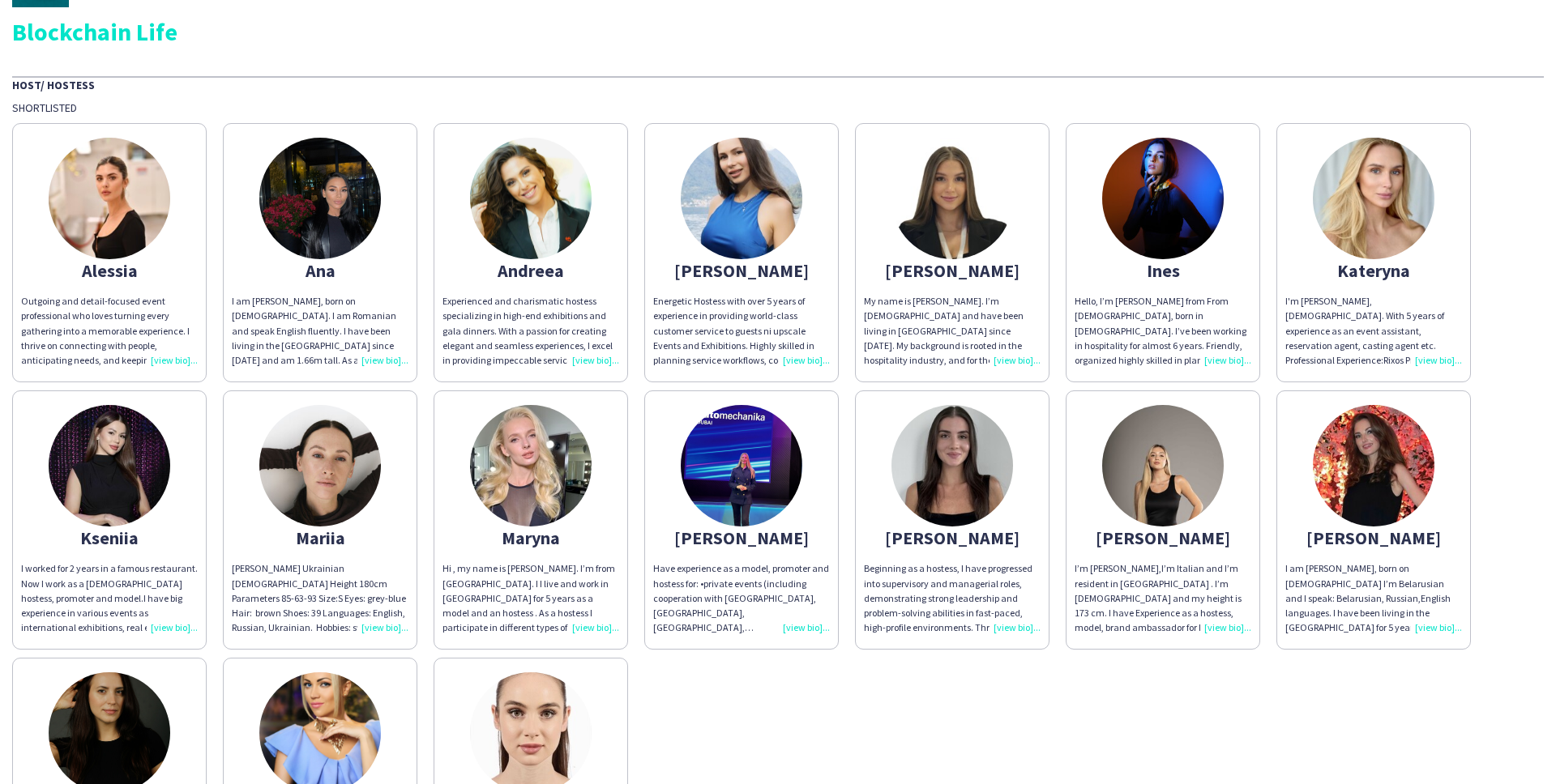
scroll to position [50, 0]
